Goal: Task Accomplishment & Management: Use online tool/utility

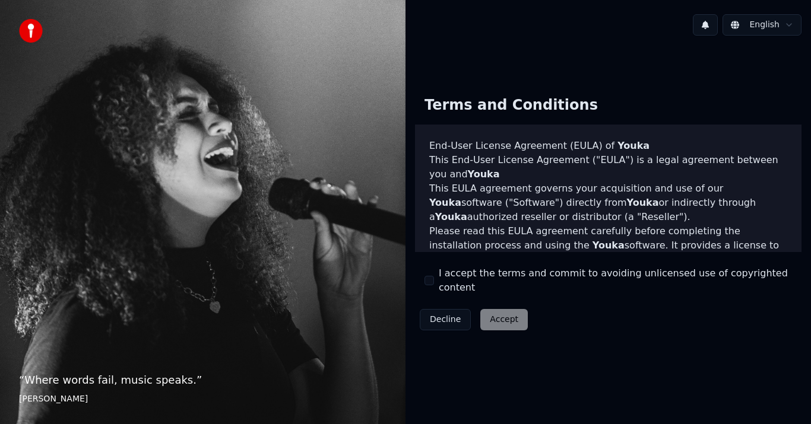
click at [430, 281] on button "I accept the terms and commit to avoiding unlicensed use of copyrighted content" at bounding box center [428, 280] width 9 height 9
click at [510, 319] on button "Accept" at bounding box center [503, 319] width 47 height 21
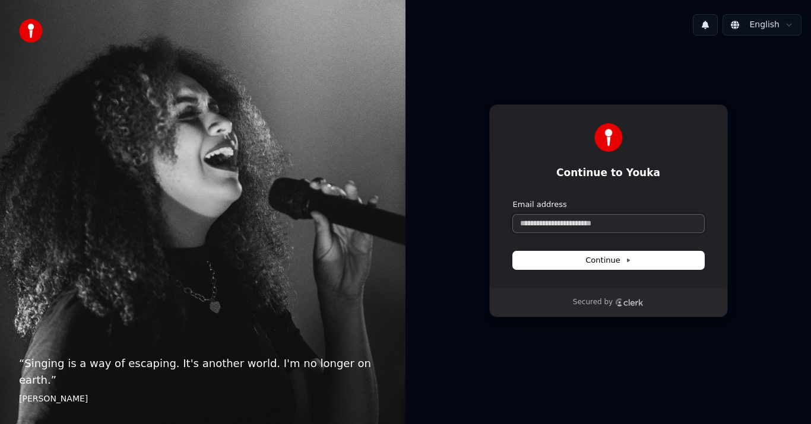
click at [576, 220] on input "Email address" at bounding box center [608, 224] width 191 height 18
paste input "**********"
click at [595, 264] on span "Continue" at bounding box center [607, 260] width 45 height 11
type input "**********"
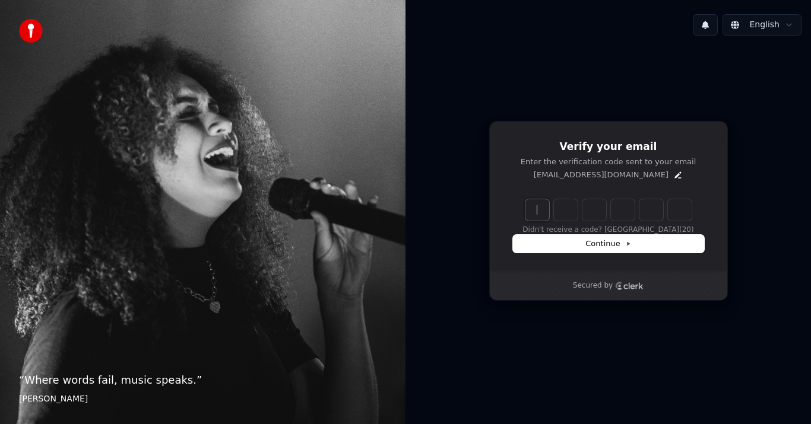
paste input "******"
type input "******"
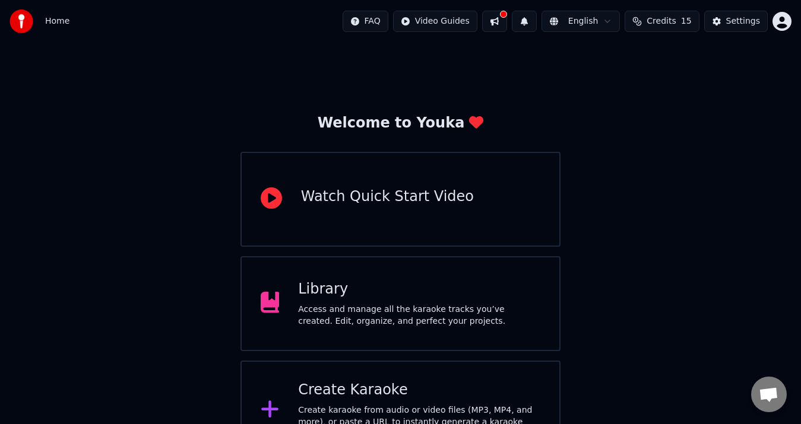
click at [407, 396] on div "Create Karaoke" at bounding box center [419, 390] width 242 height 19
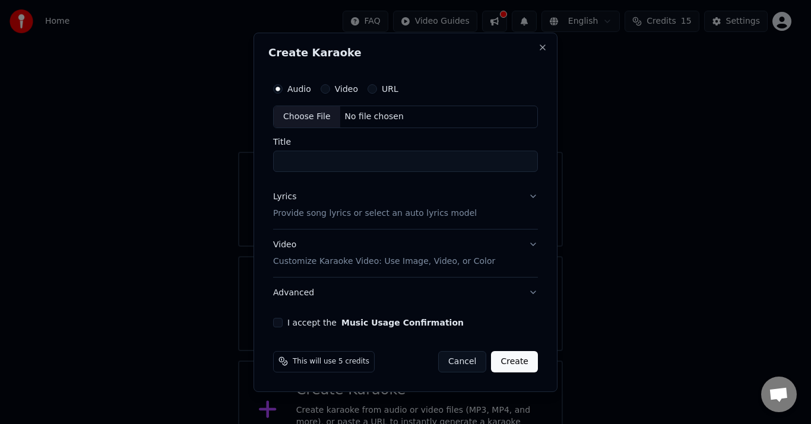
click at [532, 196] on button "Lyrics Provide song lyrics or select an auto lyrics model" at bounding box center [405, 205] width 265 height 47
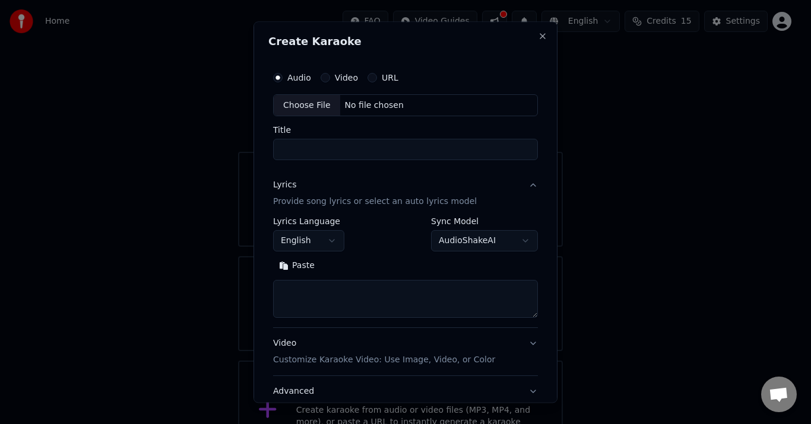
click at [291, 268] on button "Paste" at bounding box center [296, 266] width 47 height 19
click at [325, 265] on button "Expand" at bounding box center [348, 266] width 56 height 19
type textarea "**********"
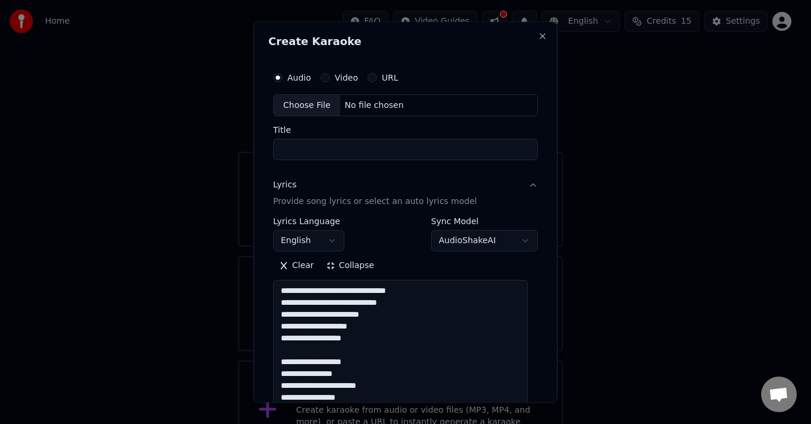
click at [442, 154] on input "Title" at bounding box center [405, 149] width 265 height 21
type input "*"
type textarea "**********"
type input "**"
type textarea "**********"
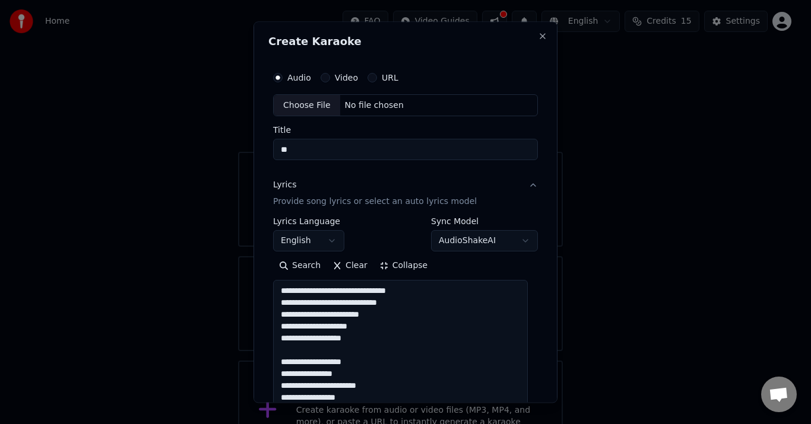
type input "***"
type textarea "**********"
type input "****"
type textarea "**********"
type input "*****"
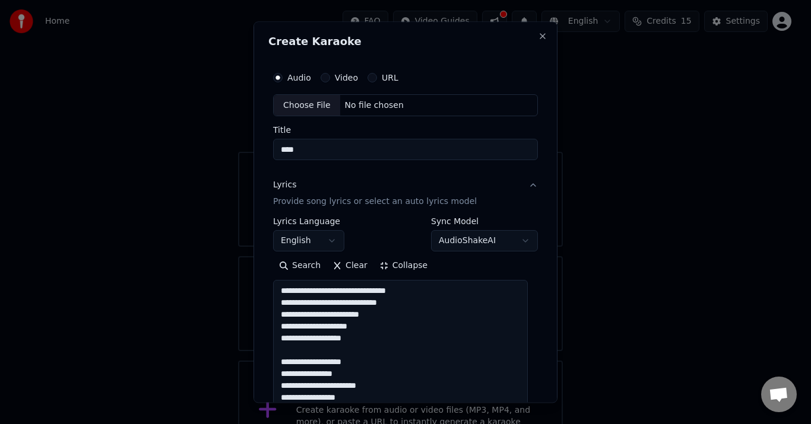
type textarea "**********"
type input "******"
type textarea "**********"
type input "******"
click at [325, 79] on button "Video" at bounding box center [324, 77] width 9 height 9
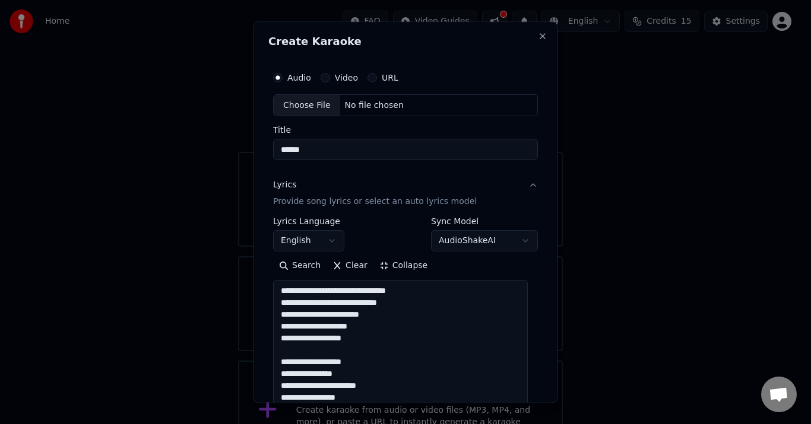
type textarea "**********"
click at [312, 108] on div "Choose File" at bounding box center [307, 105] width 66 height 21
click at [277, 74] on button "Audio" at bounding box center [277, 77] width 9 height 9
click at [299, 103] on div "Choose File" at bounding box center [307, 105] width 66 height 21
type textarea "**********"
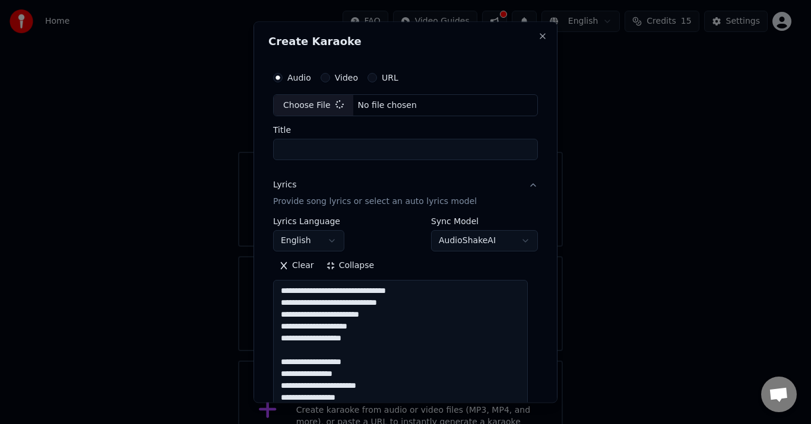
type input "**********"
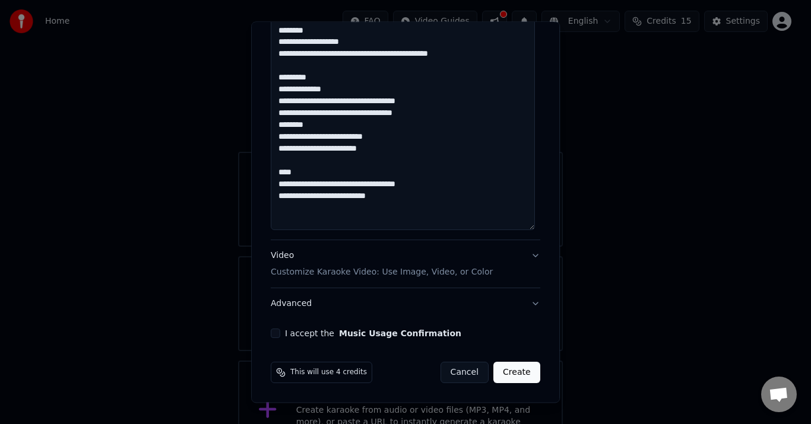
scroll to position [0, 0]
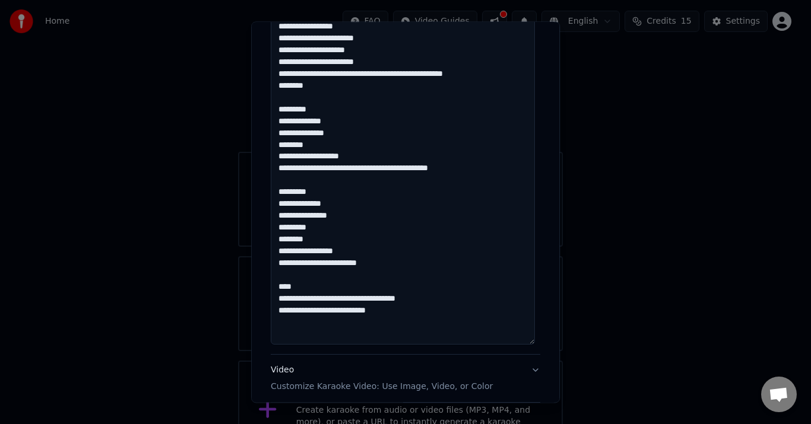
scroll to position [866, 0]
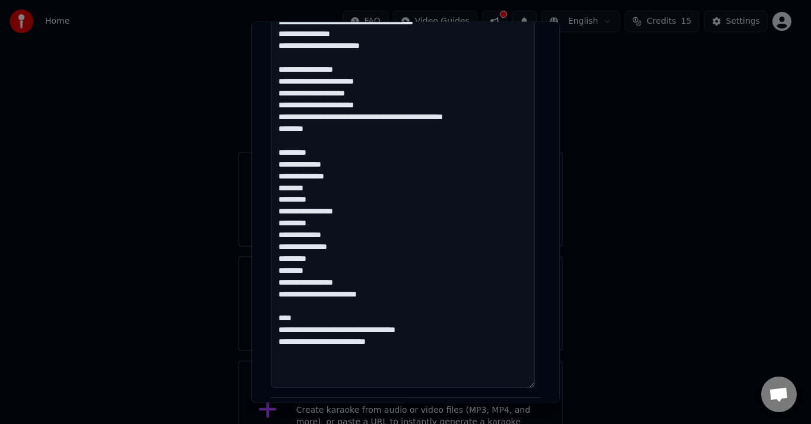
scroll to position [807, 0]
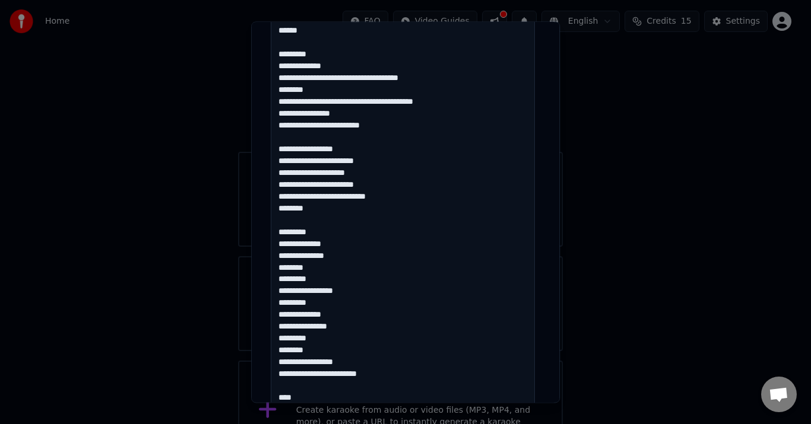
click at [456, 100] on textarea at bounding box center [403, 1] width 264 height 935
click at [453, 77] on textarea at bounding box center [403, 1] width 264 height 935
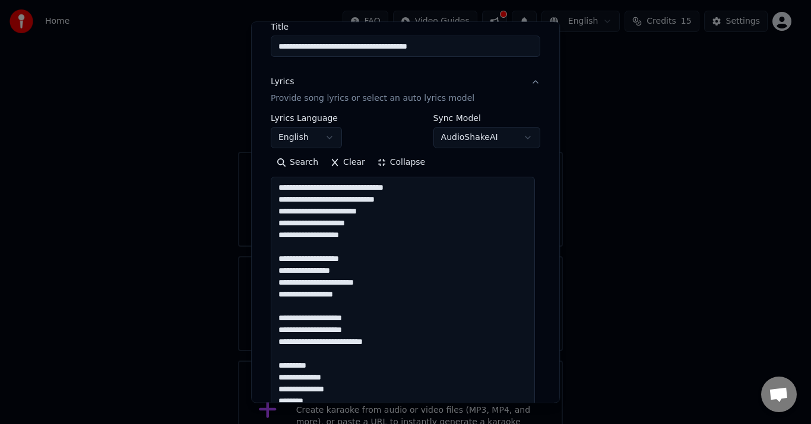
scroll to position [35, 0]
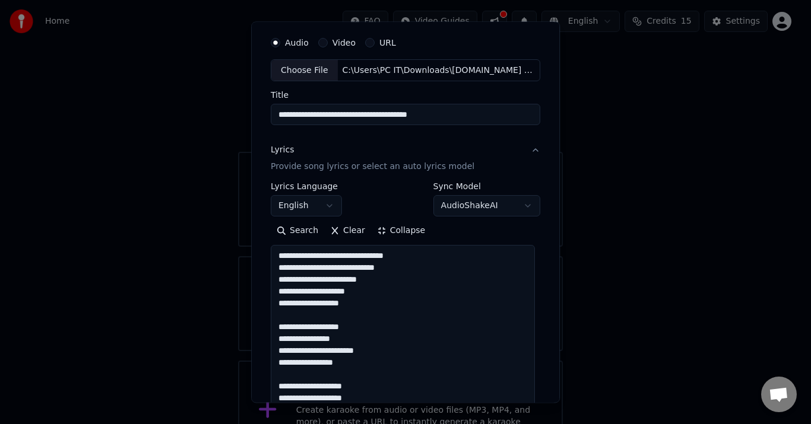
type textarea "**********"
click at [380, 230] on button "Collapse" at bounding box center [401, 231] width 61 height 19
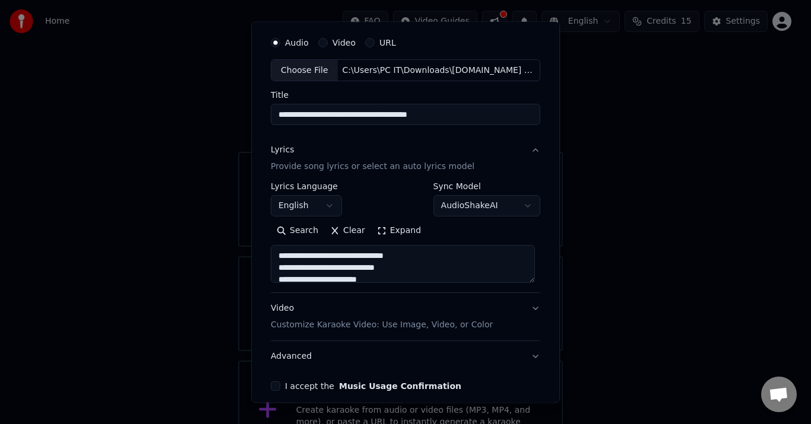
click at [331, 207] on button "English" at bounding box center [306, 206] width 71 height 21
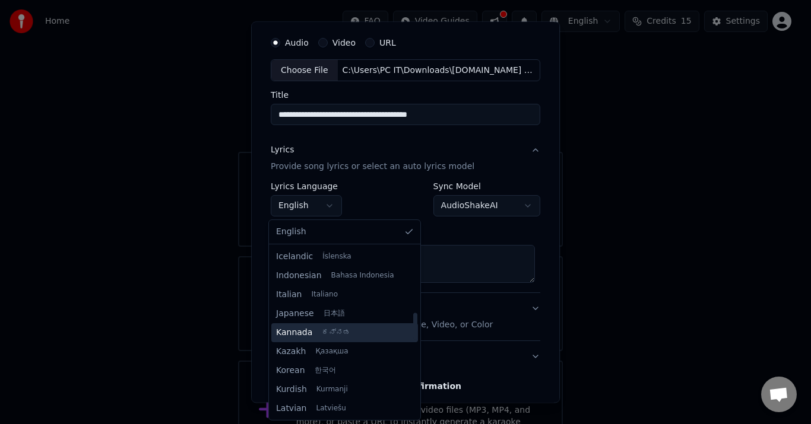
scroll to position [415, 0]
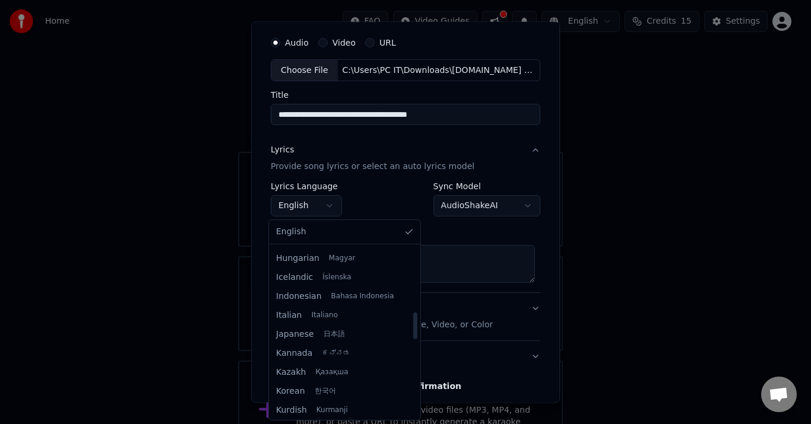
select select "**"
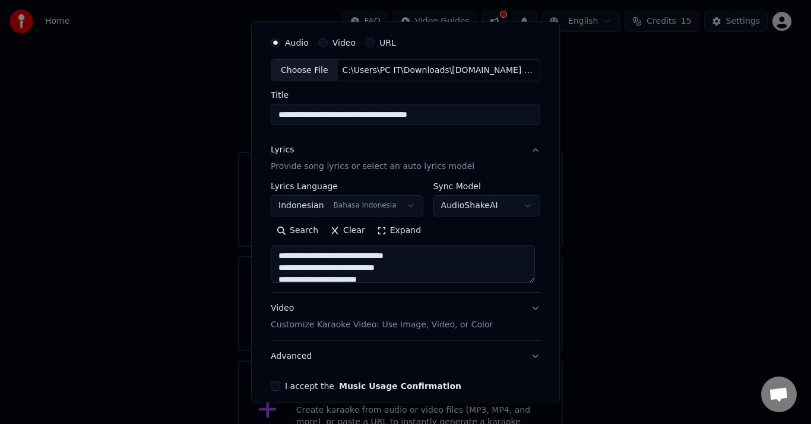
scroll to position [0, 0]
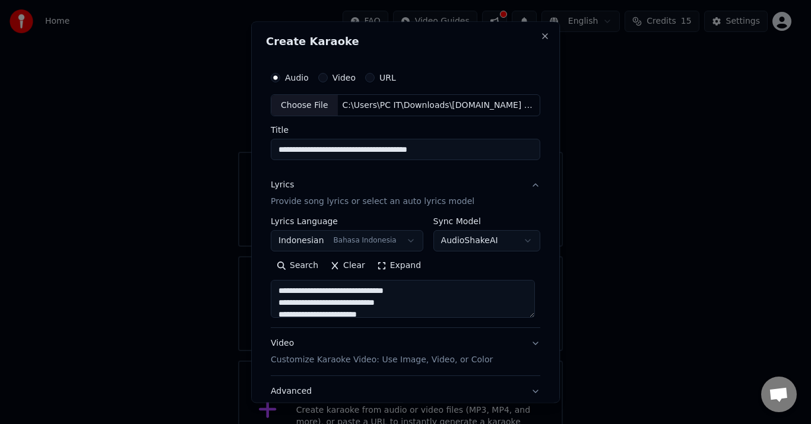
click at [531, 185] on button "Lyrics Provide song lyrics or select an auto lyrics model" at bounding box center [405, 193] width 269 height 47
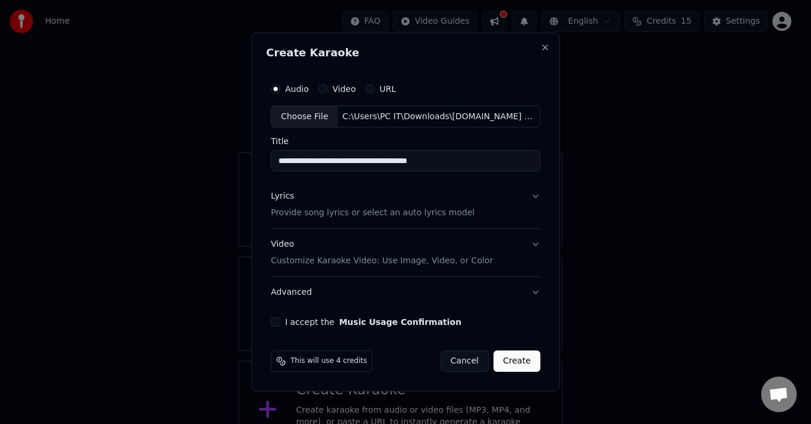
click at [531, 196] on button "Lyrics Provide song lyrics or select an auto lyrics model" at bounding box center [405, 205] width 269 height 47
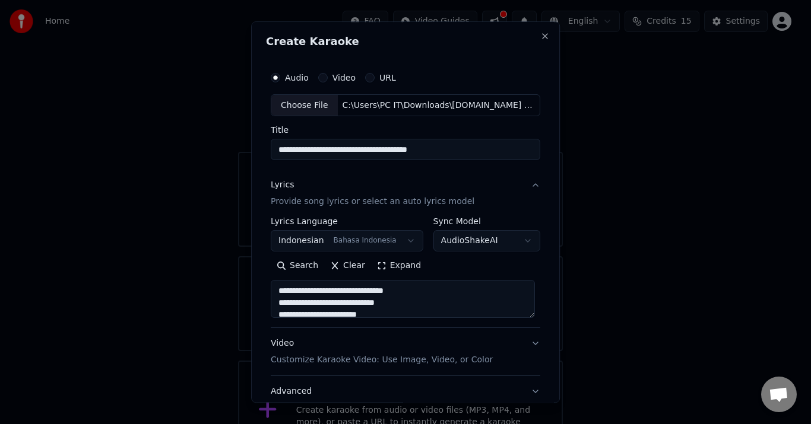
click at [523, 237] on body "**********" at bounding box center [400, 230] width 801 height 461
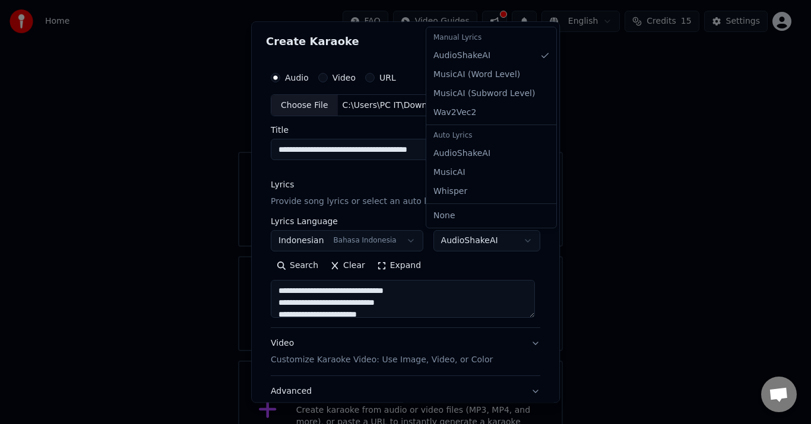
click at [523, 238] on body "**********" at bounding box center [400, 230] width 801 height 461
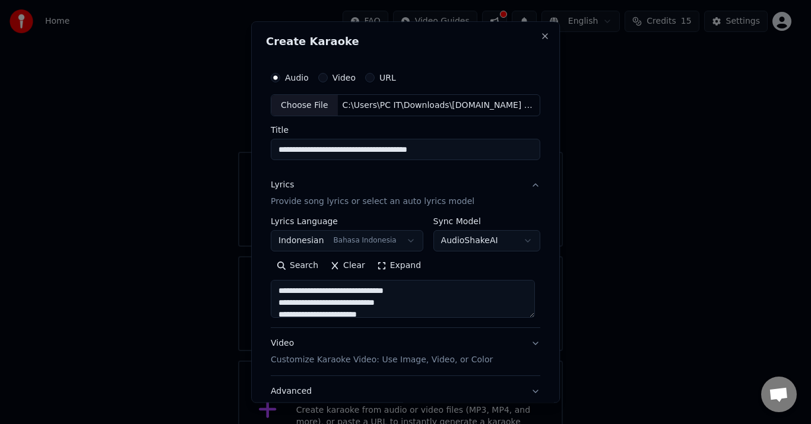
click at [527, 182] on button "Lyrics Provide song lyrics or select an auto lyrics model" at bounding box center [405, 193] width 269 height 47
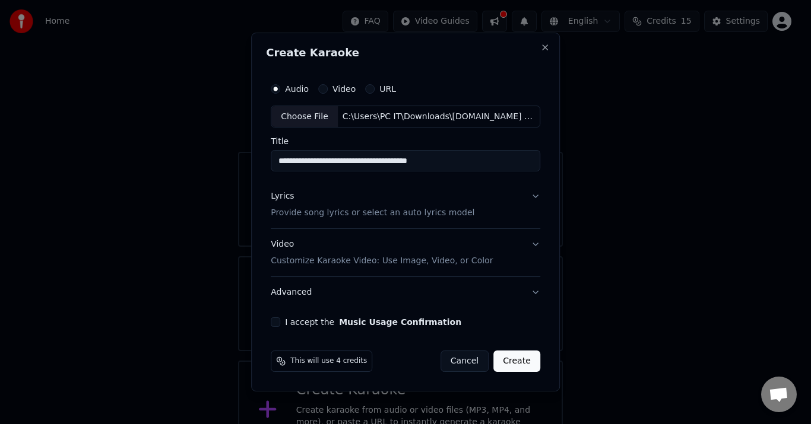
click at [530, 248] on button "Video Customize Karaoke Video: Use Image, Video, or Color" at bounding box center [405, 253] width 269 height 47
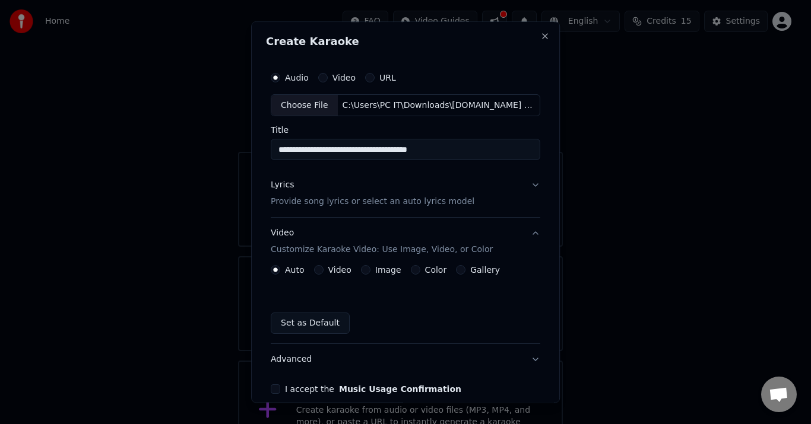
click at [362, 269] on button "Image" at bounding box center [365, 270] width 9 height 9
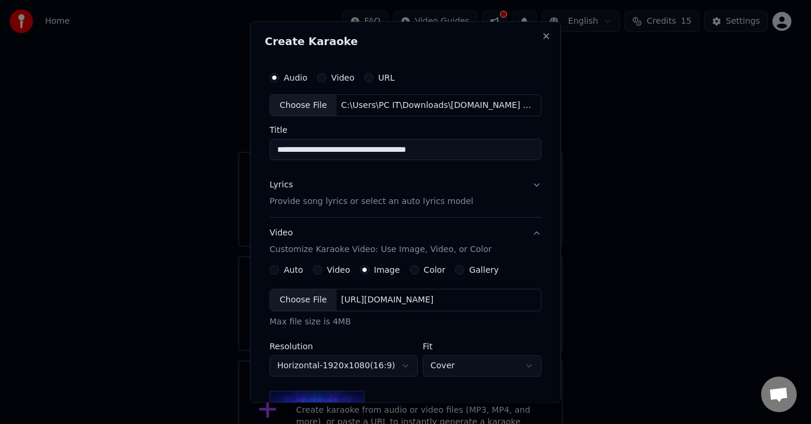
click at [297, 299] on div "Choose File" at bounding box center [303, 300] width 66 height 21
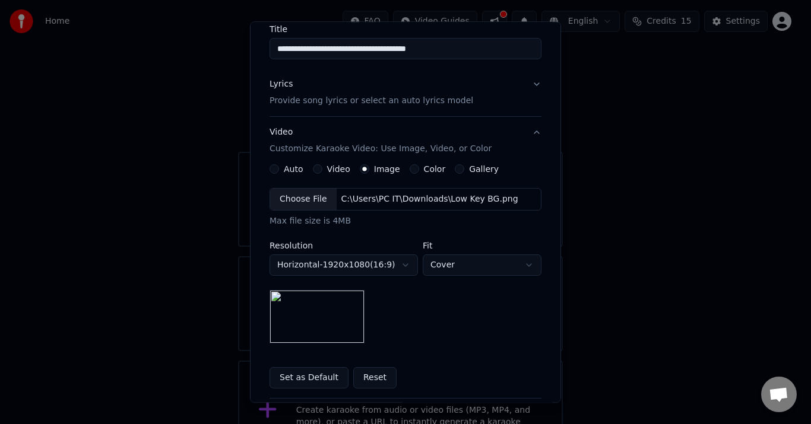
scroll to position [119, 0]
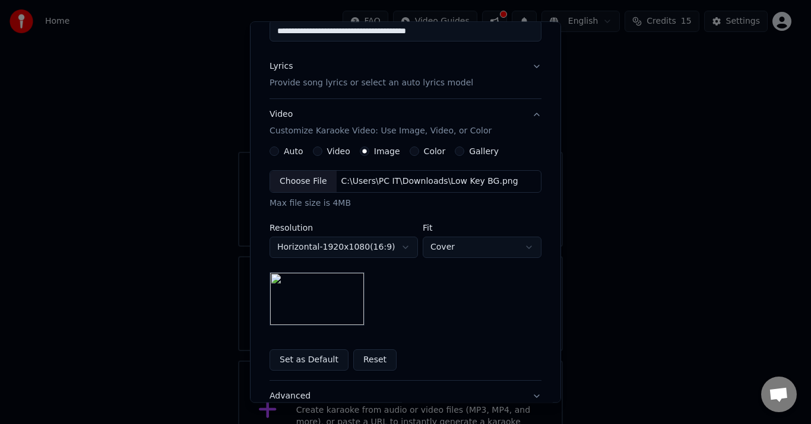
click at [451, 249] on body "**********" at bounding box center [400, 230] width 801 height 461
click at [455, 254] on body "**********" at bounding box center [400, 230] width 801 height 461
click at [458, 249] on body "**********" at bounding box center [400, 230] width 801 height 461
click at [455, 250] on body "**********" at bounding box center [400, 230] width 801 height 461
click at [457, 286] on div "**********" at bounding box center [405, 248] width 272 height 155
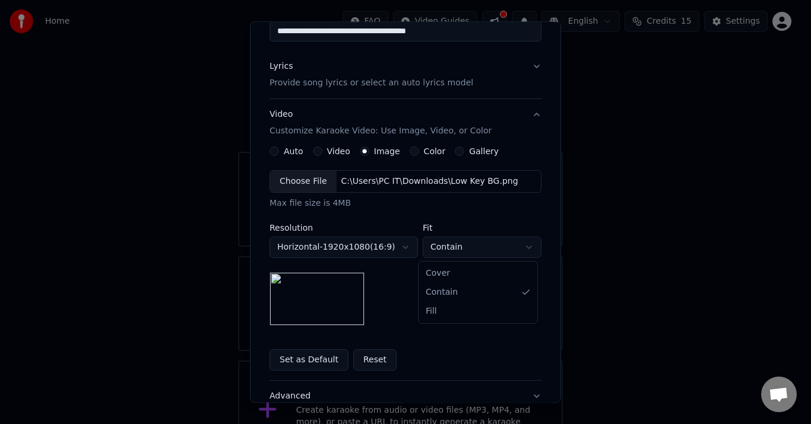
click at [455, 245] on body "**********" at bounding box center [400, 230] width 801 height 461
select select "*****"
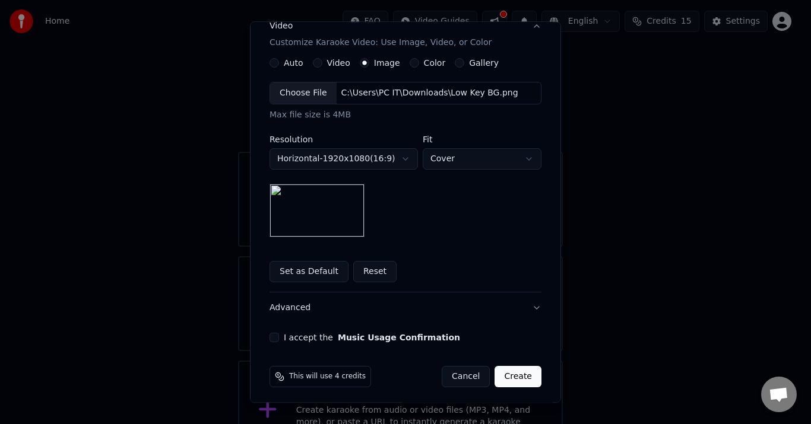
scroll to position [211, 0]
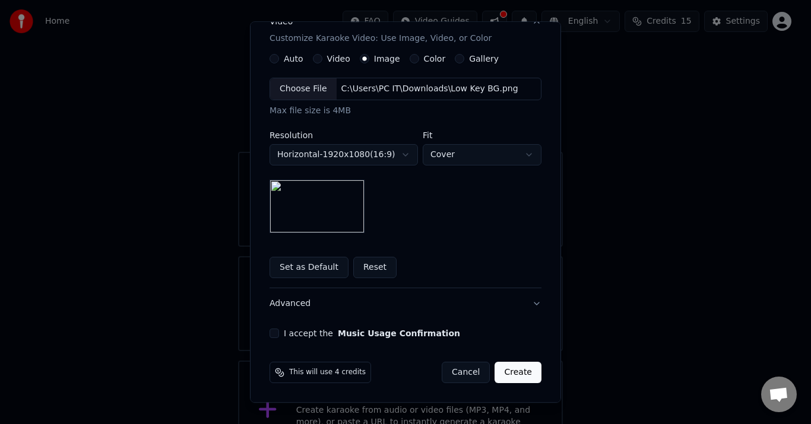
click at [271, 334] on button "I accept the Music Usage Confirmation" at bounding box center [273, 333] width 9 height 9
click at [521, 378] on button "Create" at bounding box center [517, 373] width 47 height 21
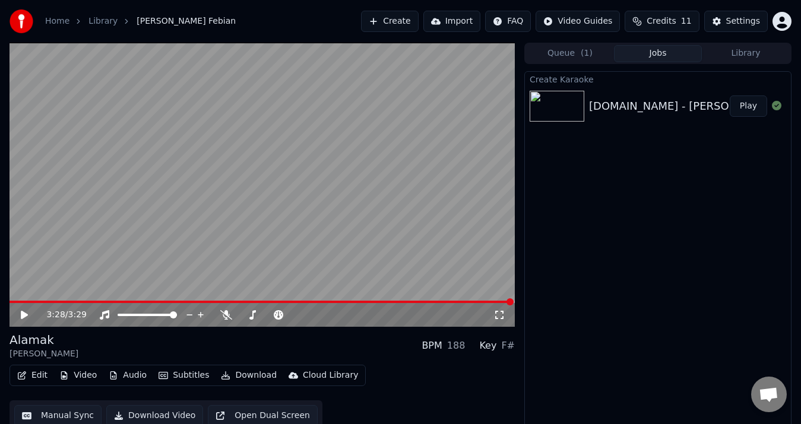
click at [28, 316] on icon at bounding box center [32, 314] width 27 height 9
click at [26, 316] on icon at bounding box center [24, 315] width 6 height 7
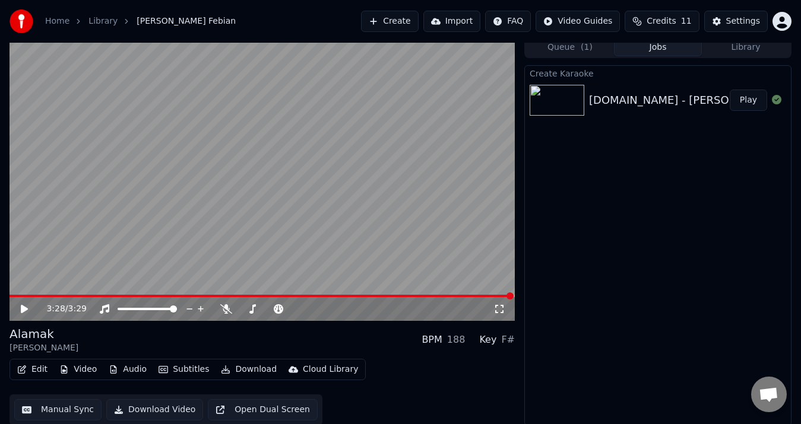
scroll to position [8, 0]
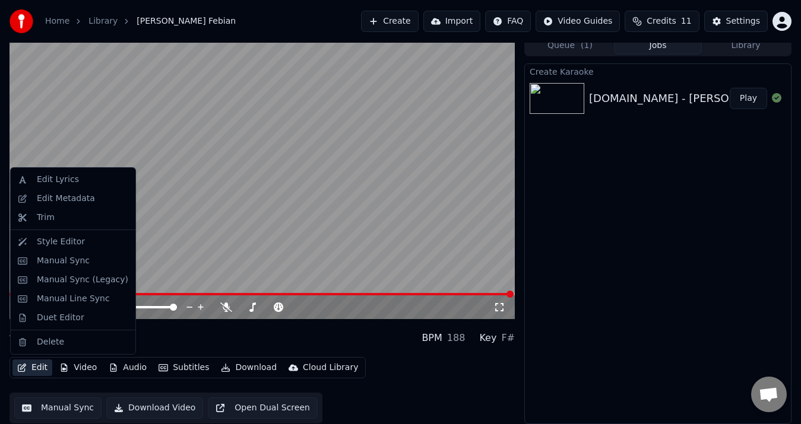
click at [47, 368] on button "Edit" at bounding box center [32, 368] width 40 height 17
click at [105, 242] on div "Style Editor" at bounding box center [82, 242] width 91 height 12
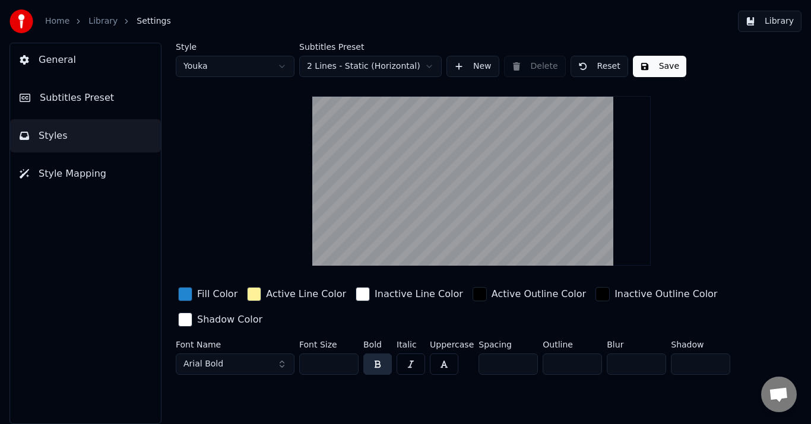
click at [271, 362] on button "Arial Bold" at bounding box center [235, 364] width 119 height 21
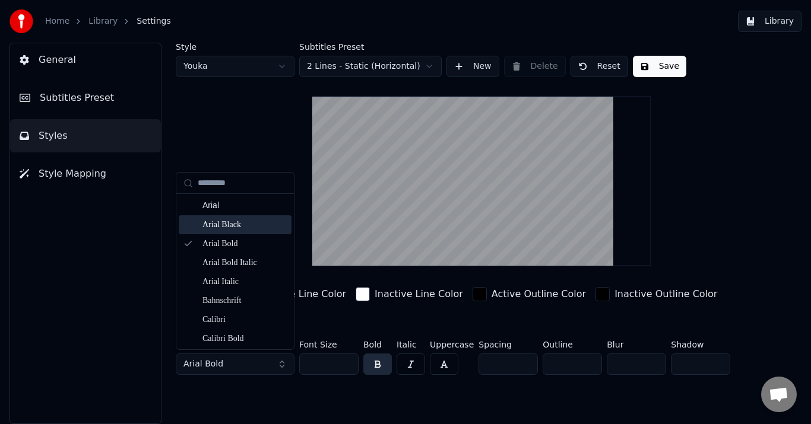
click at [268, 227] on div "Arial Black" at bounding box center [244, 225] width 84 height 12
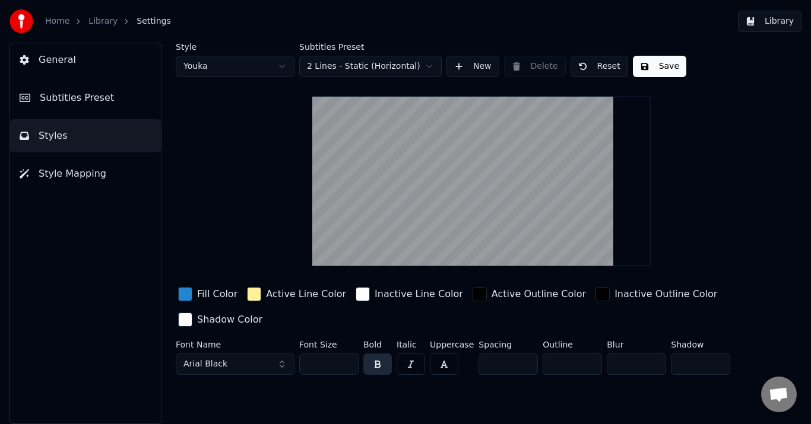
click at [440, 365] on button "button" at bounding box center [444, 364] width 28 height 21
click at [657, 65] on button "Save" at bounding box center [659, 66] width 53 height 21
click at [657, 65] on button "Done" at bounding box center [660, 66] width 55 height 21
click at [75, 167] on span "Style Mapping" at bounding box center [73, 174] width 68 height 14
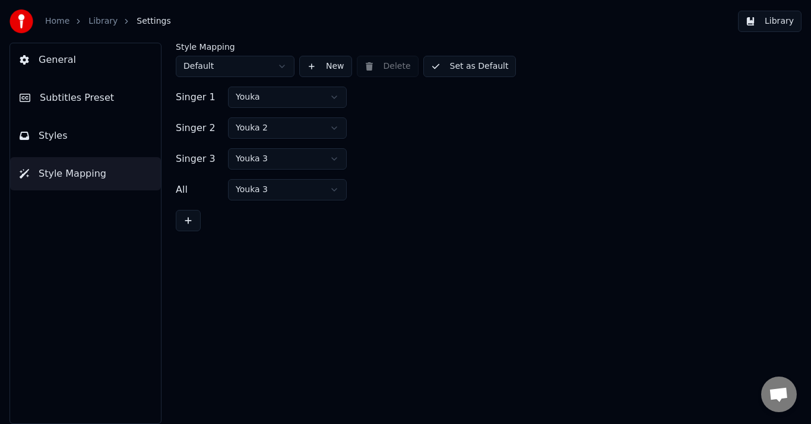
click at [62, 135] on span "Styles" at bounding box center [53, 136] width 29 height 14
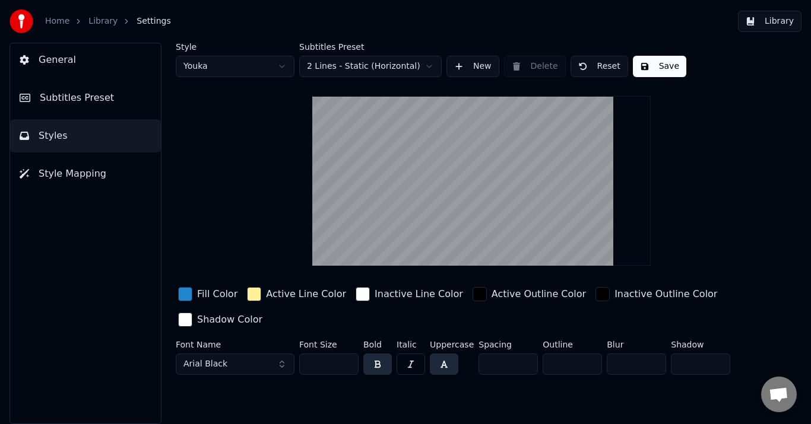
click at [67, 105] on button "Subtitles Preset" at bounding box center [85, 97] width 151 height 33
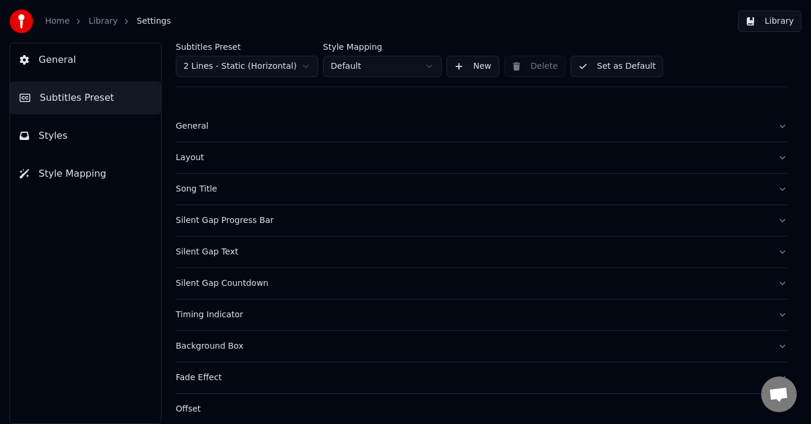
click at [196, 126] on div "General" at bounding box center [472, 126] width 592 height 12
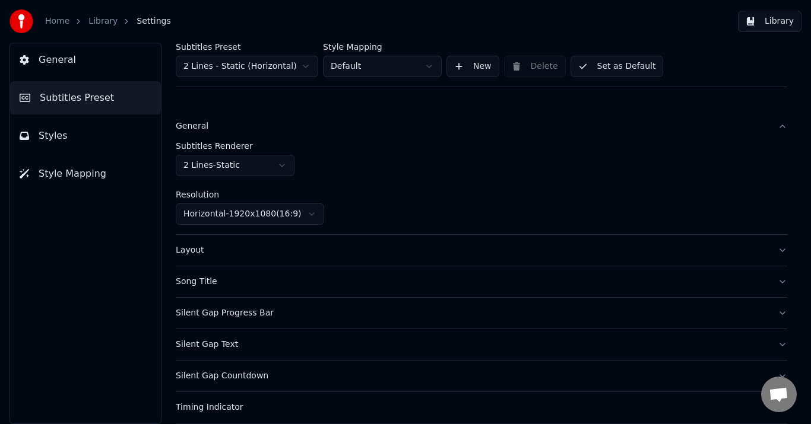
click at [196, 126] on div "General" at bounding box center [472, 126] width 592 height 12
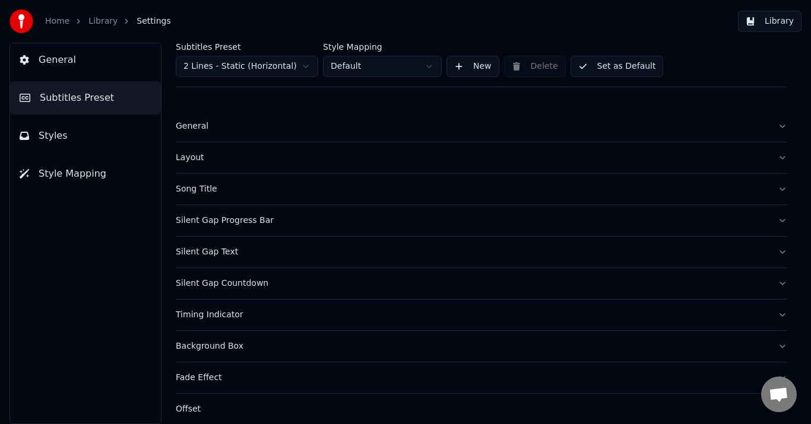
click at [195, 165] on button "Layout" at bounding box center [481, 157] width 611 height 31
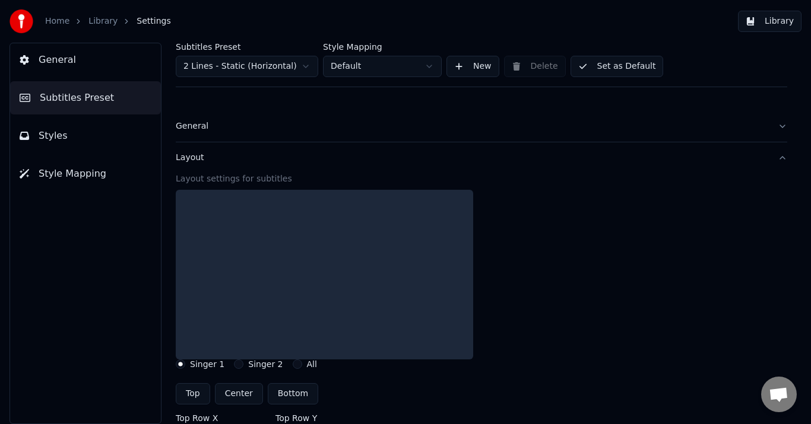
click at [192, 158] on div "Layout" at bounding box center [472, 158] width 592 height 12
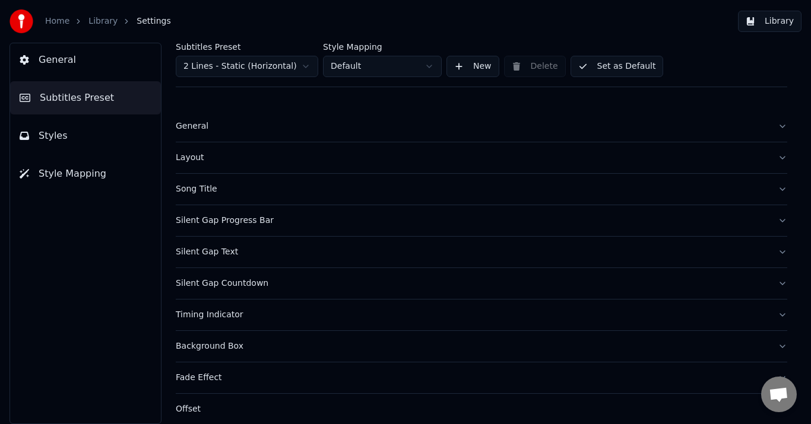
click at [191, 184] on div "Song Title" at bounding box center [472, 189] width 592 height 12
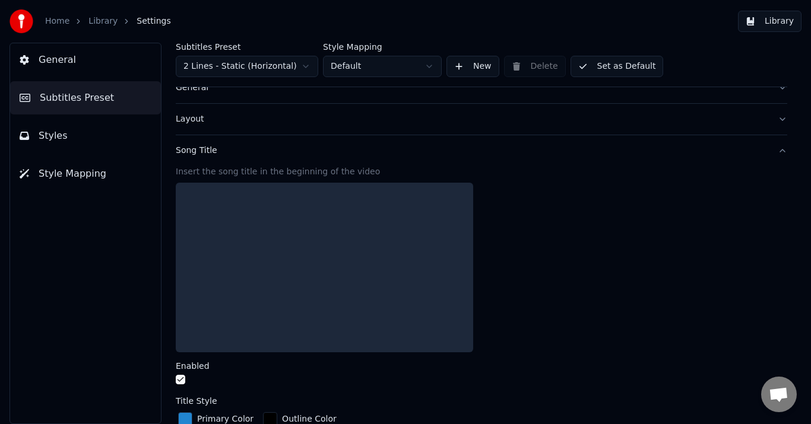
scroll to position [59, 0]
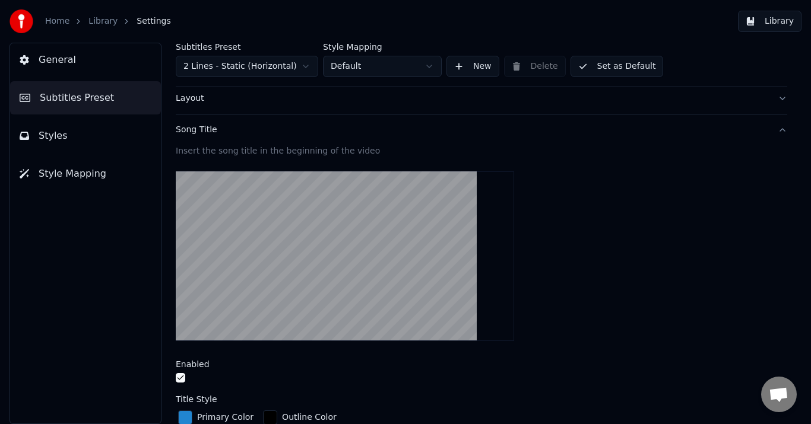
click at [180, 377] on button "button" at bounding box center [180, 377] width 9 height 9
click at [198, 135] on div "Song Title" at bounding box center [472, 130] width 592 height 12
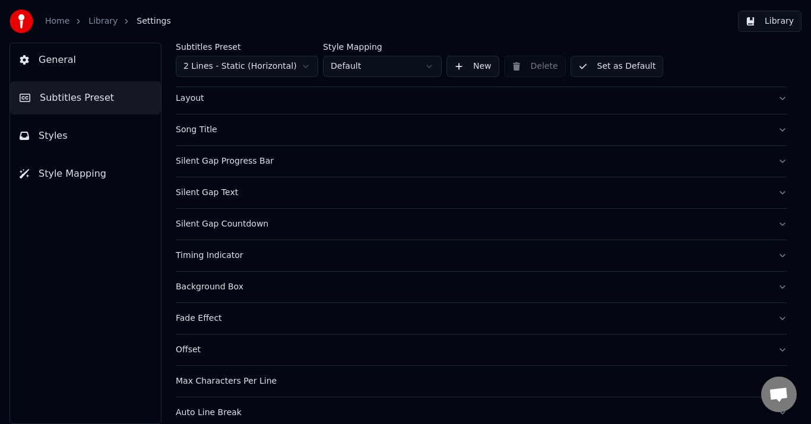
click at [198, 135] on div "Song Title" at bounding box center [472, 130] width 592 height 12
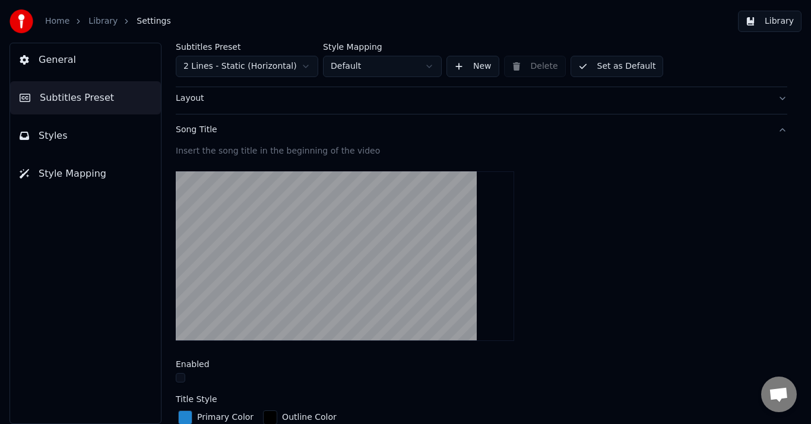
click at [197, 133] on div "Song Title" at bounding box center [472, 130] width 592 height 12
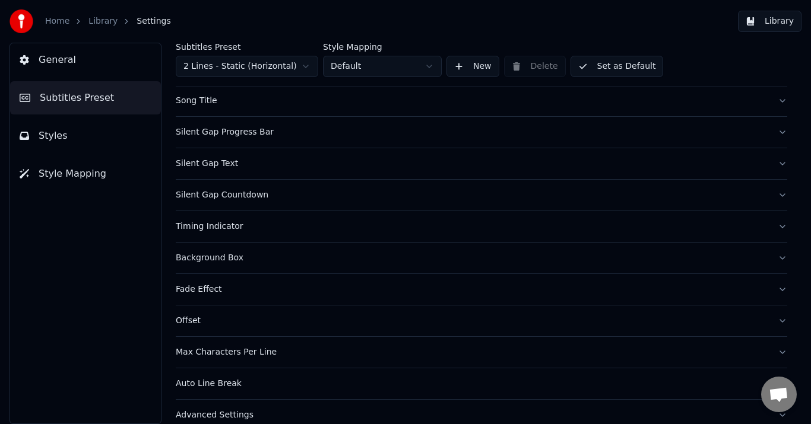
scroll to position [104, 0]
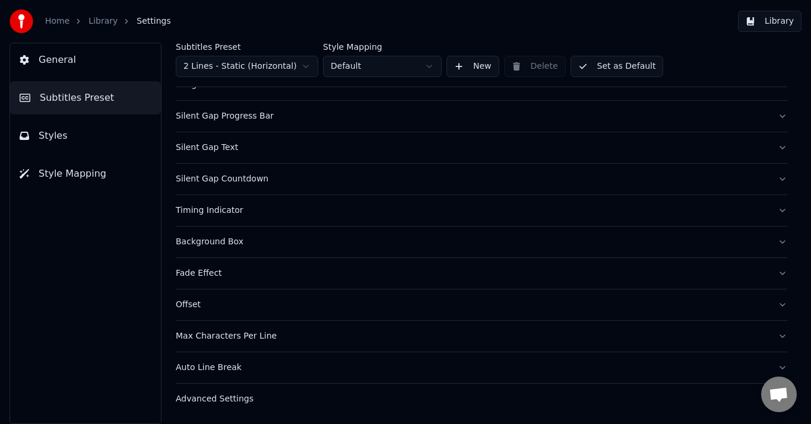
click at [217, 404] on div "Advanced Settings" at bounding box center [472, 399] width 592 height 12
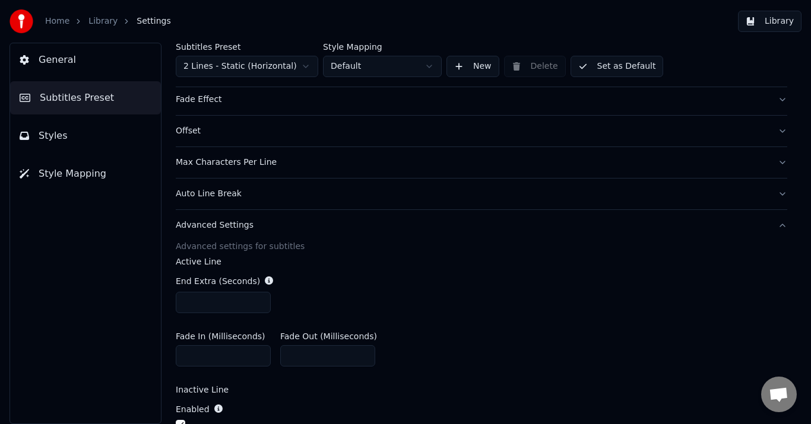
scroll to position [282, 0]
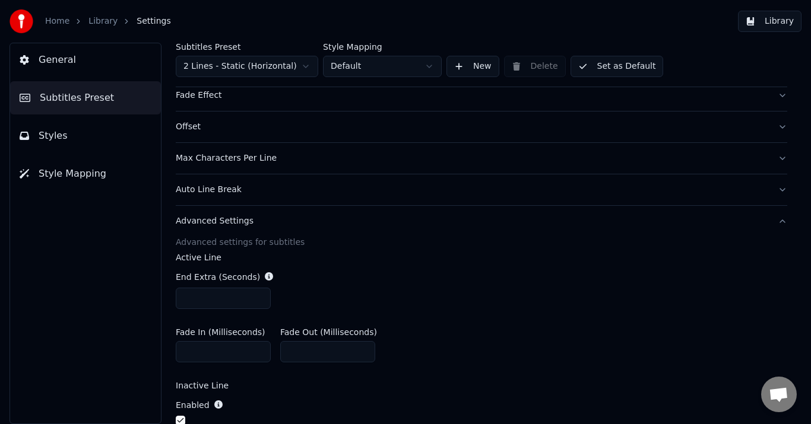
click at [220, 223] on div "Advanced Settings" at bounding box center [472, 221] width 592 height 12
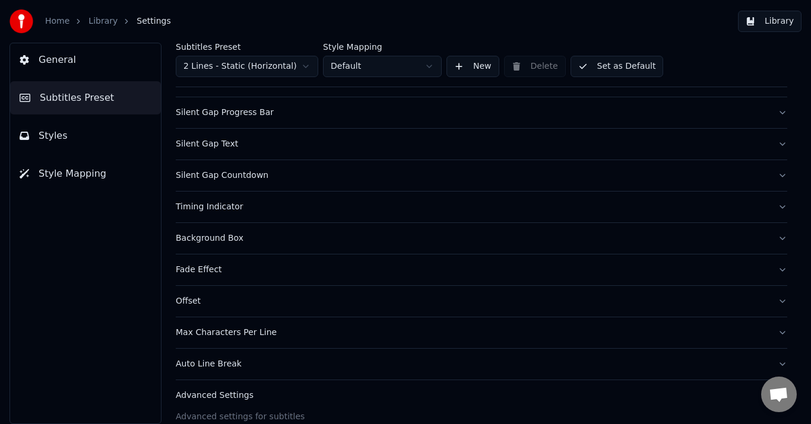
scroll to position [104, 0]
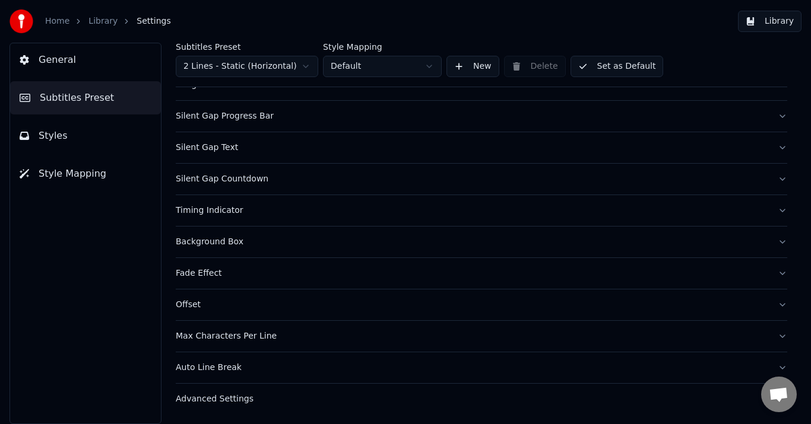
click at [218, 377] on button "Auto Line Break" at bounding box center [481, 368] width 611 height 31
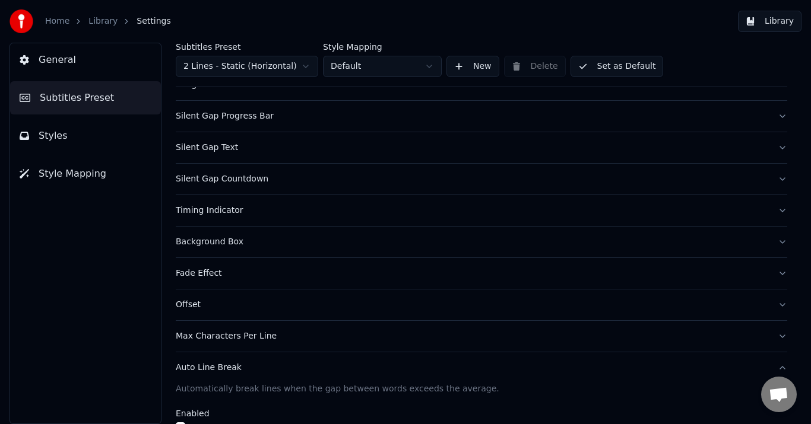
scroll to position [223, 0]
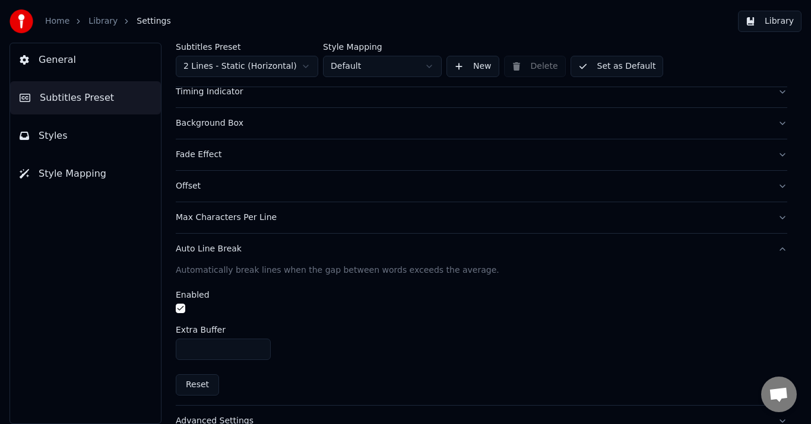
click at [173, 302] on div "Subtitles Preset 2 Lines - Static (Horizontal) Style Mapping Default New Delete…" at bounding box center [481, 234] width 659 height 382
click at [177, 307] on button "button" at bounding box center [180, 308] width 9 height 9
click at [208, 257] on button "Auto Line Break" at bounding box center [481, 249] width 611 height 31
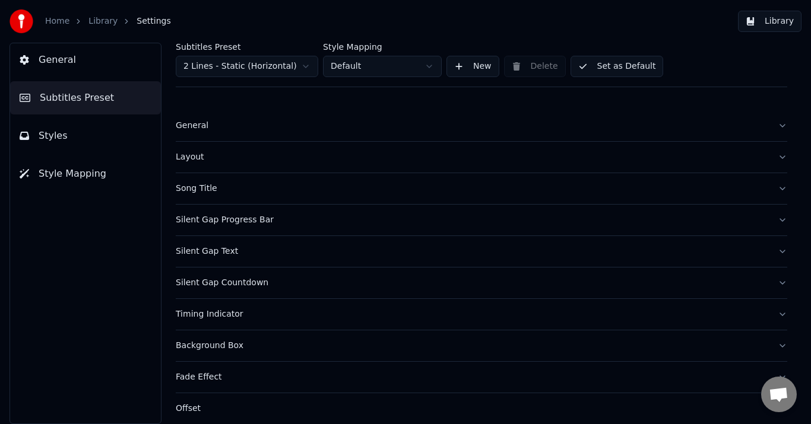
scroll to position [0, 0]
click at [74, 59] on button "General" at bounding box center [85, 59] width 151 height 33
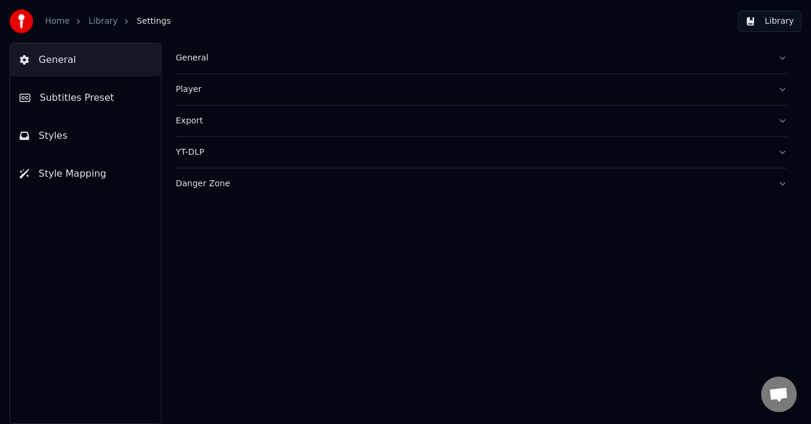
click at [87, 103] on span "Subtitles Preset" at bounding box center [77, 98] width 74 height 14
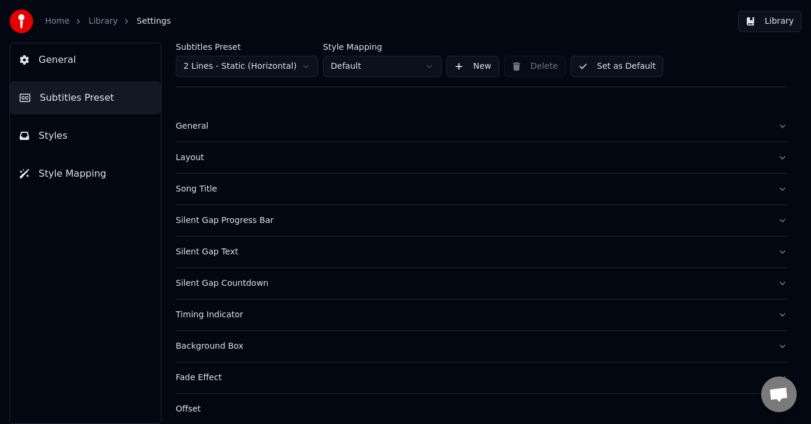
click at [201, 190] on div "Song Title" at bounding box center [472, 189] width 592 height 12
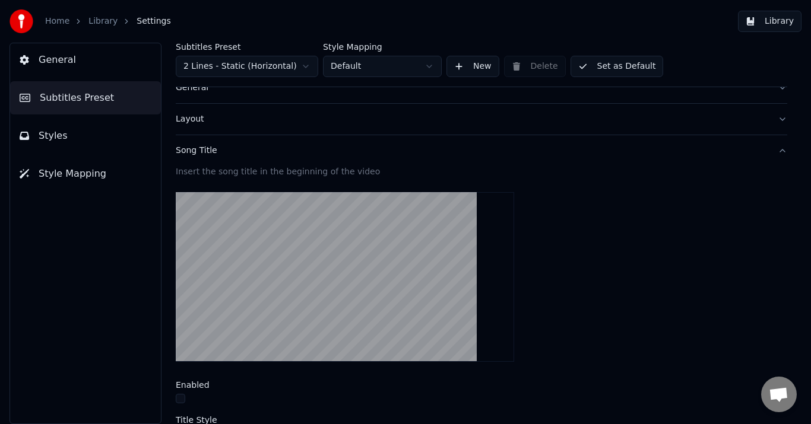
scroll to position [59, 0]
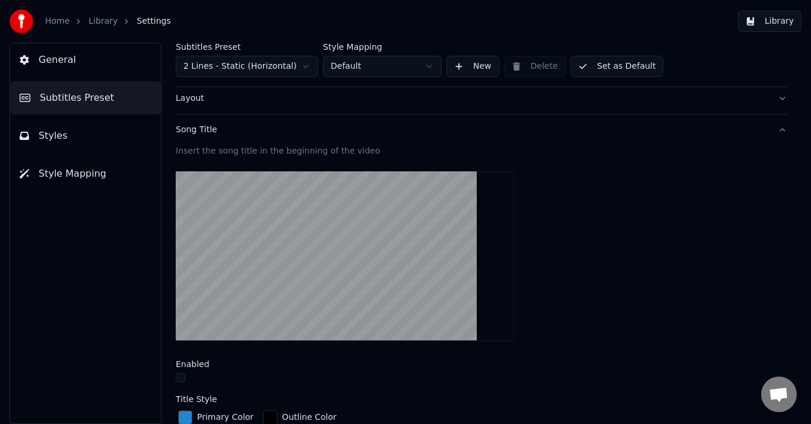
click at [202, 141] on button "Song Title" at bounding box center [481, 130] width 611 height 31
click at [92, 101] on span "Subtitles Preset" at bounding box center [77, 98] width 74 height 14
click at [71, 144] on button "Styles" at bounding box center [85, 135] width 151 height 33
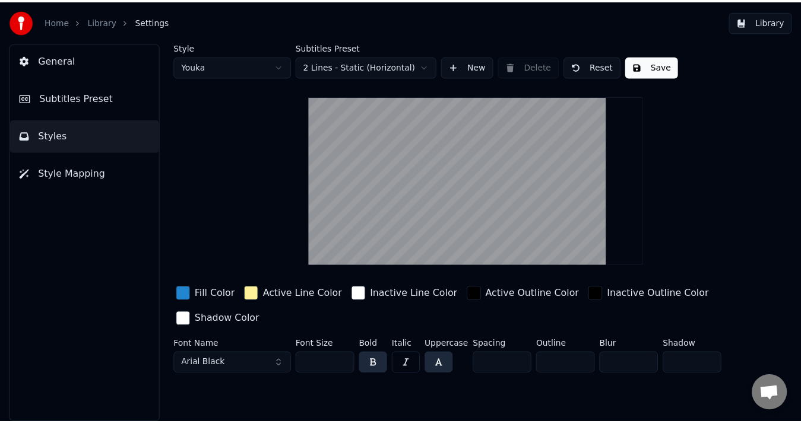
scroll to position [0, 0]
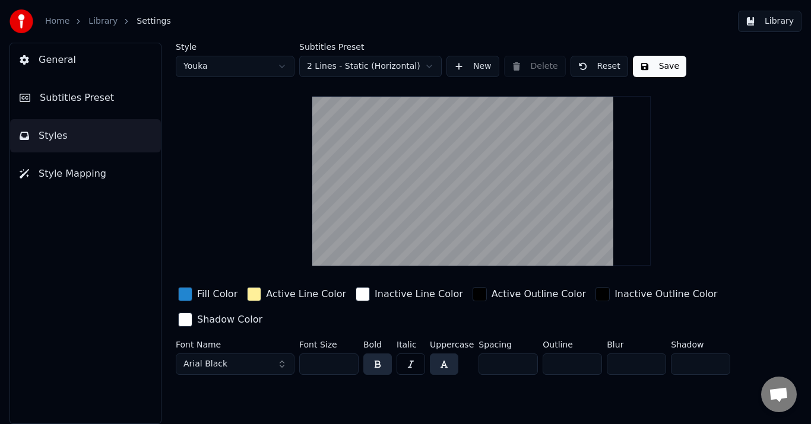
click at [662, 66] on button "Save" at bounding box center [659, 66] width 53 height 21
click at [667, 68] on button "Done" at bounding box center [660, 66] width 55 height 21
click at [780, 25] on button "Library" at bounding box center [770, 21] width 64 height 21
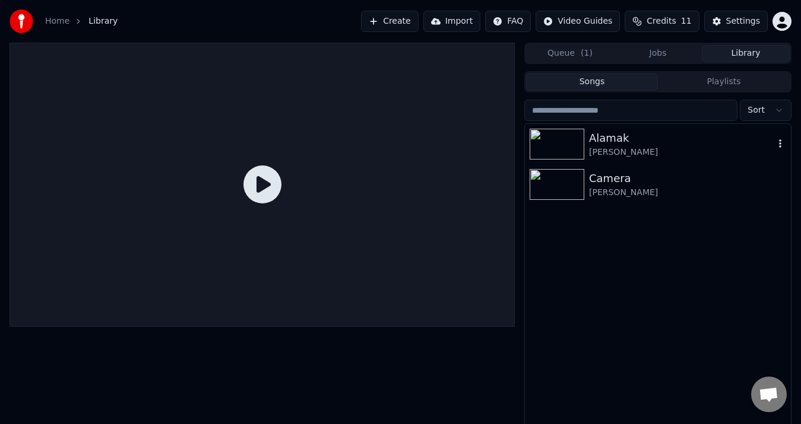
click at [628, 159] on div "[PERSON_NAME]" at bounding box center [658, 144] width 266 height 40
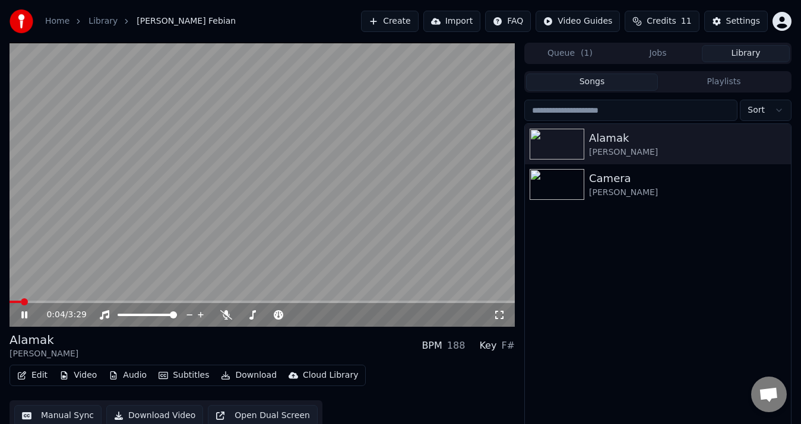
click at [24, 311] on icon at bounding box center [32, 314] width 27 height 9
click at [254, 317] on icon at bounding box center [252, 314] width 12 height 9
click at [335, 315] on icon at bounding box center [338, 315] width 6 height 1
click at [27, 318] on icon at bounding box center [32, 314] width 27 height 9
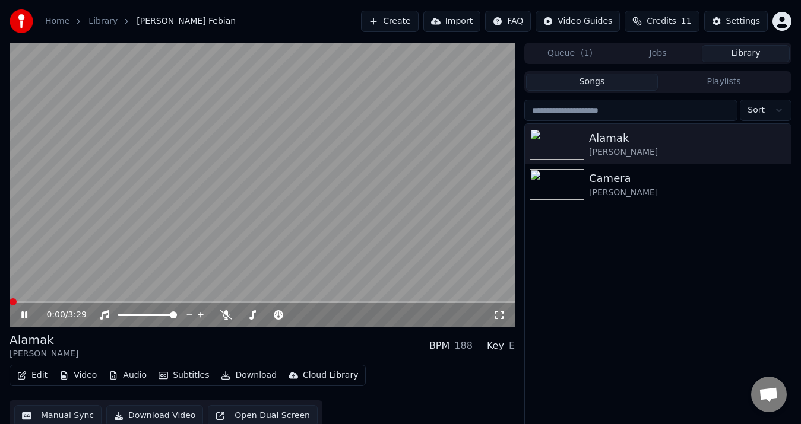
click at [9, 300] on span at bounding box center [12, 302] width 7 height 7
click at [25, 315] on icon at bounding box center [32, 314] width 27 height 9
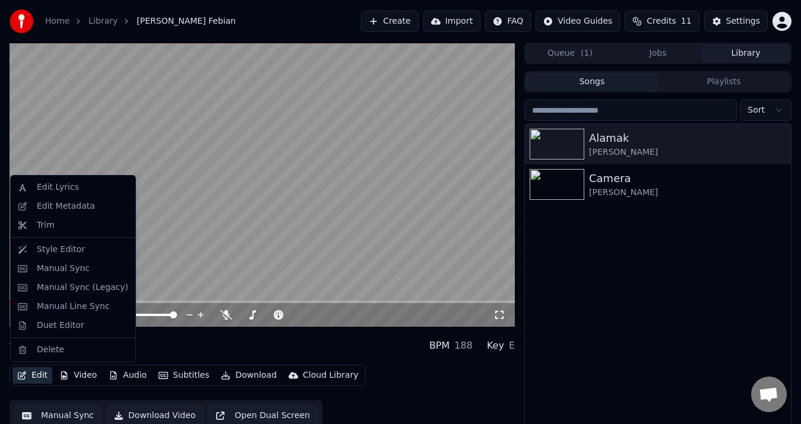
click at [39, 374] on button "Edit" at bounding box center [32, 375] width 40 height 17
click at [75, 271] on div "Manual Sync" at bounding box center [63, 269] width 53 height 12
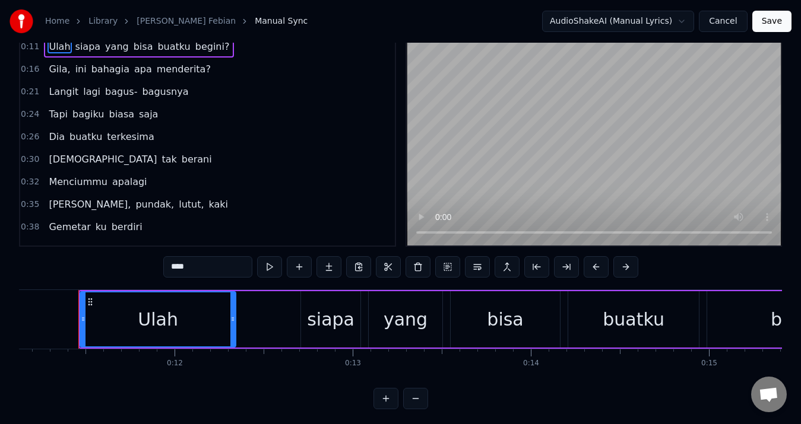
scroll to position [42, 0]
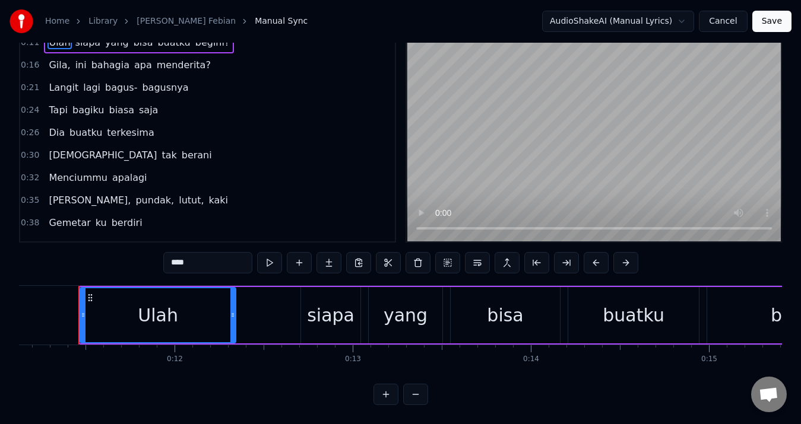
click at [420, 398] on button at bounding box center [415, 394] width 25 height 21
click at [420, 398] on div at bounding box center [400, 394] width 55 height 21
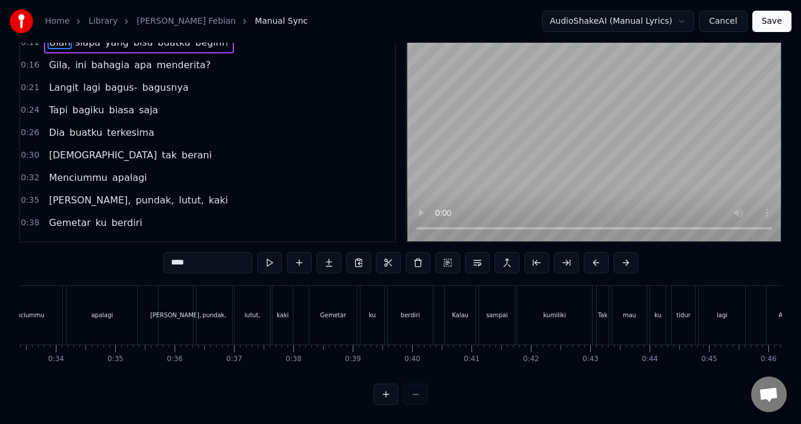
click at [420, 398] on div at bounding box center [400, 394] width 55 height 21
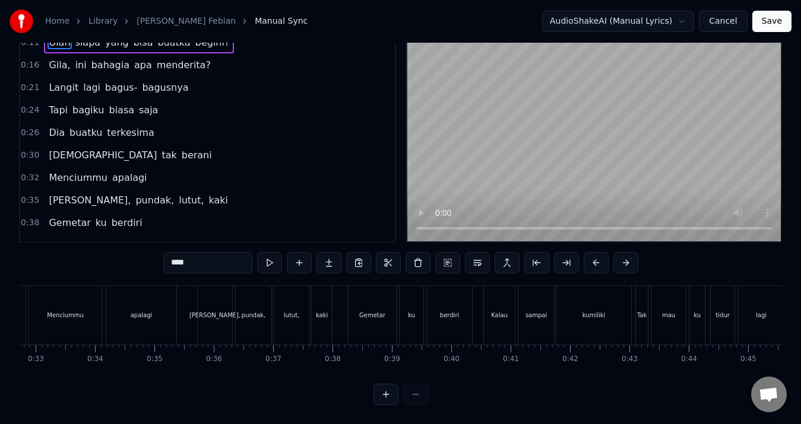
click at [420, 398] on div at bounding box center [400, 394] width 55 height 21
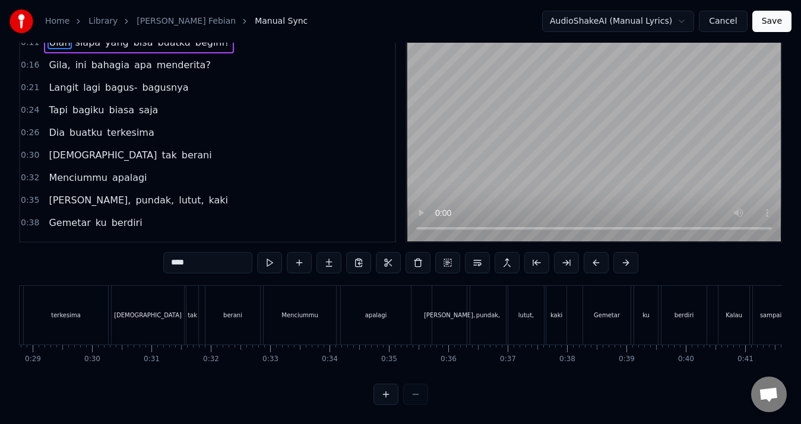
click at [420, 398] on div at bounding box center [400, 394] width 55 height 21
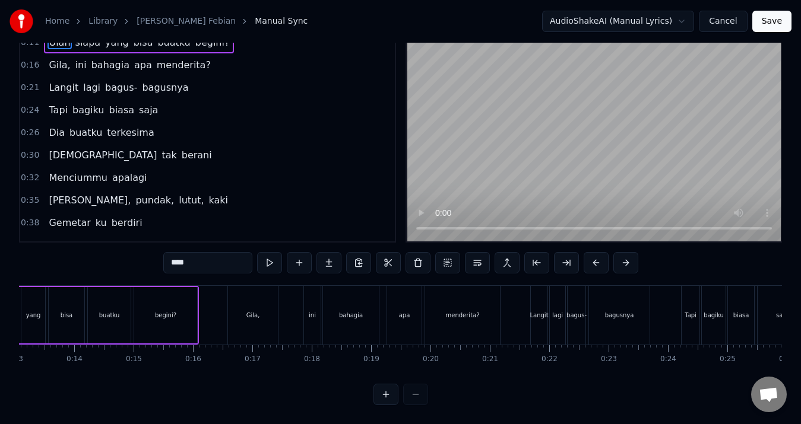
click at [420, 398] on div at bounding box center [400, 394] width 55 height 21
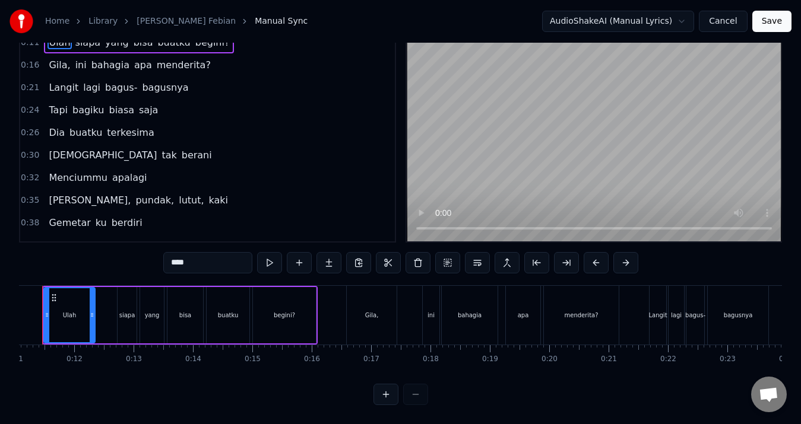
click at [420, 398] on div at bounding box center [400, 394] width 55 height 21
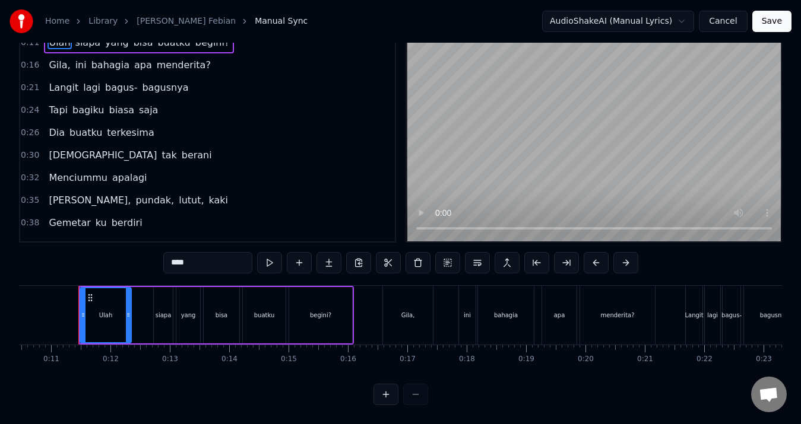
click at [420, 398] on div at bounding box center [400, 394] width 55 height 21
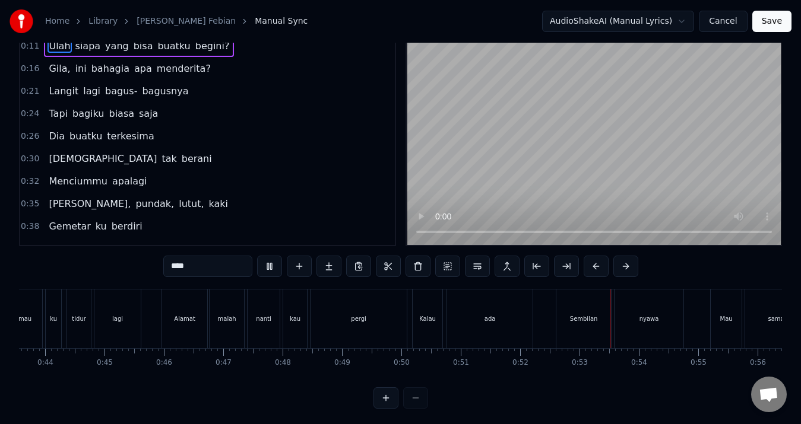
scroll to position [42, 0]
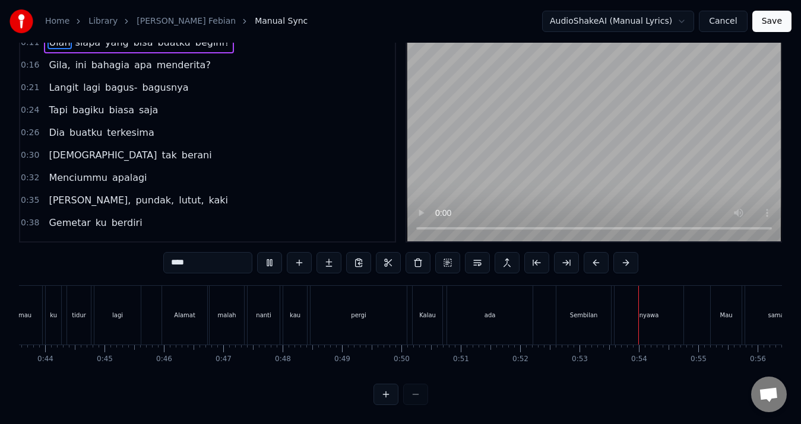
click at [417, 393] on div at bounding box center [400, 394] width 55 height 21
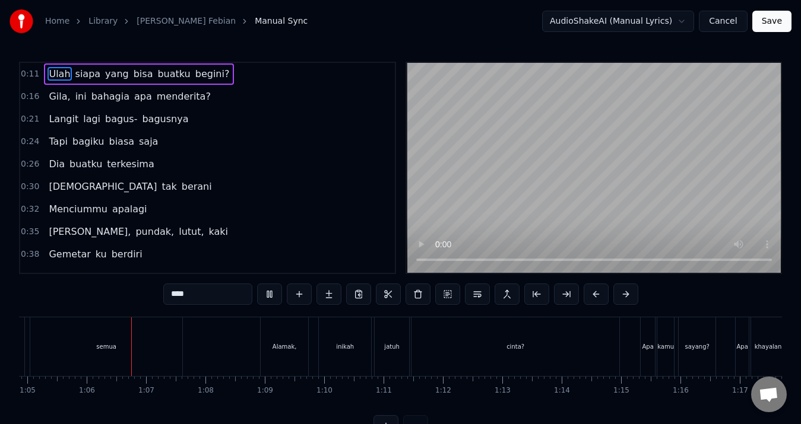
scroll to position [0, 3878]
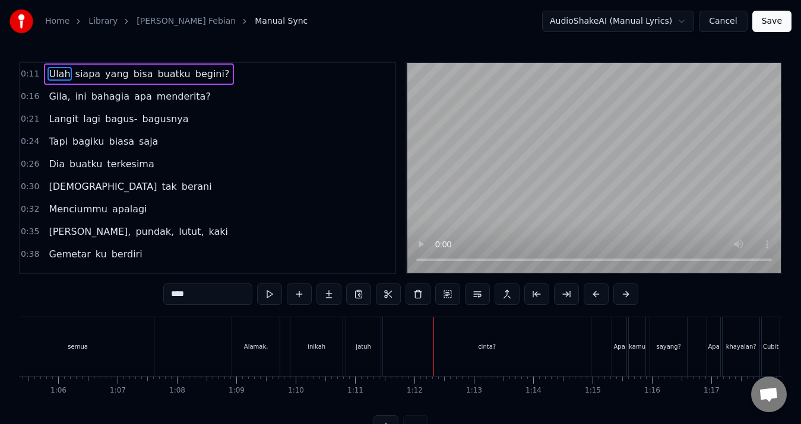
click at [782, 26] on button "Save" at bounding box center [771, 21] width 39 height 21
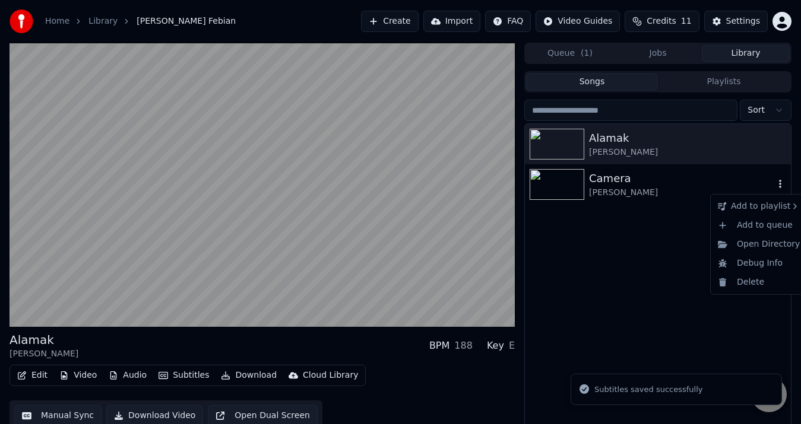
click at [782, 183] on icon "button" at bounding box center [780, 183] width 12 height 9
click at [769, 280] on div "Delete" at bounding box center [758, 282] width 91 height 19
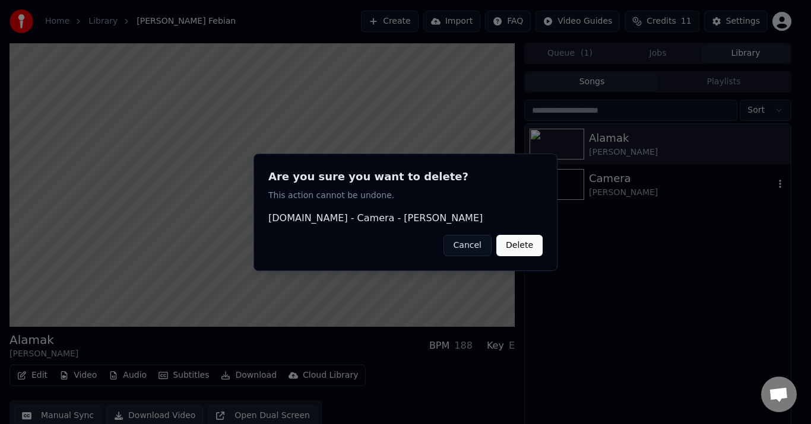
click at [515, 250] on button "Delete" at bounding box center [519, 244] width 46 height 21
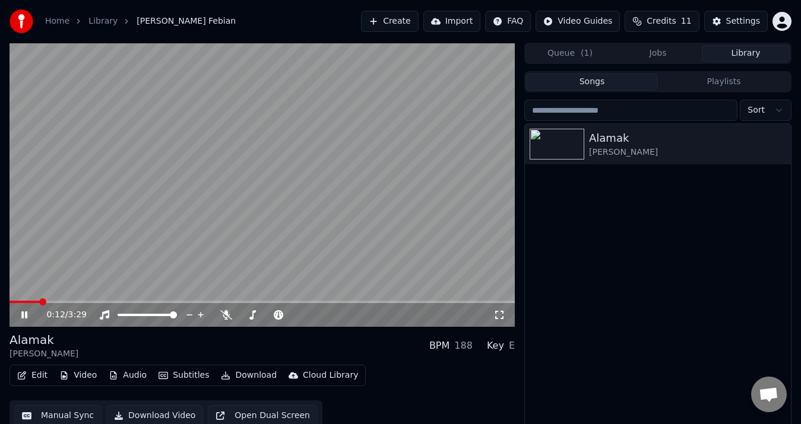
click at [21, 316] on icon at bounding box center [32, 314] width 27 height 9
click at [84, 380] on button "Video" at bounding box center [78, 375] width 47 height 17
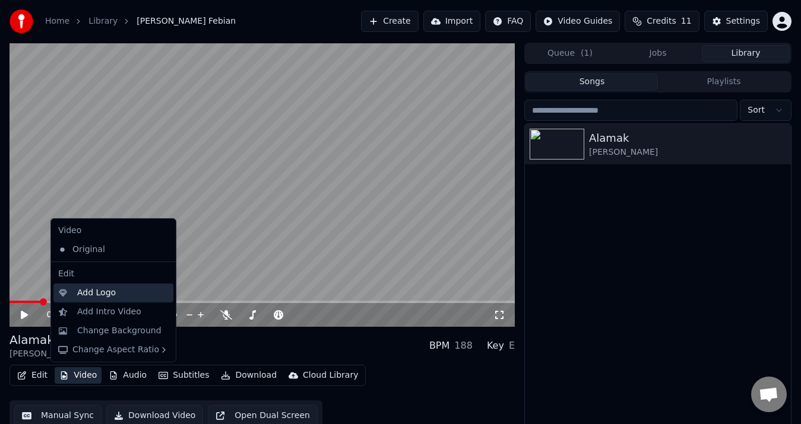
click at [101, 297] on div "Add Logo" at bounding box center [96, 293] width 39 height 12
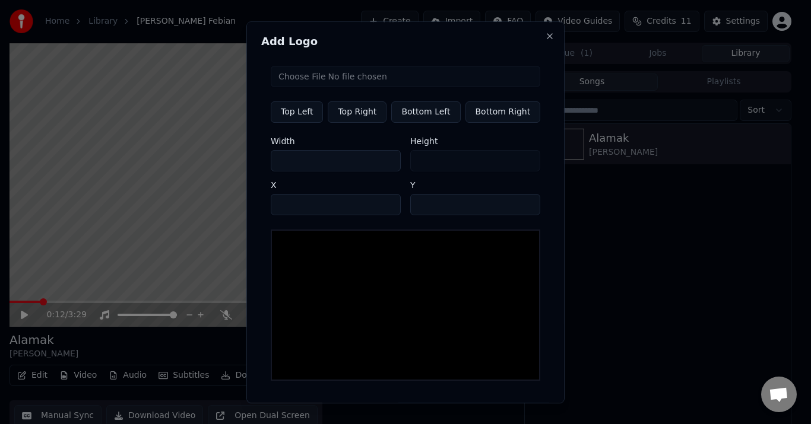
click at [544, 37] on div "Add Logo Top Left Top Right Bottom Left Bottom Right Width *** Height *** X ** …" at bounding box center [405, 212] width 318 height 382
click at [545, 36] on button "Close" at bounding box center [549, 35] width 9 height 9
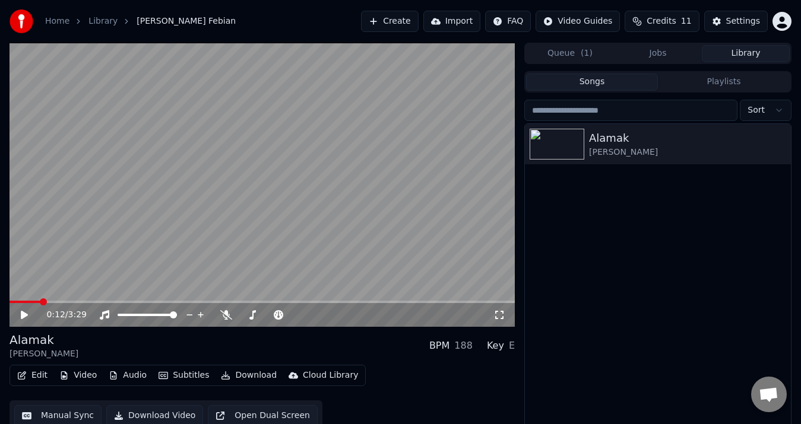
click at [36, 374] on button "Edit" at bounding box center [32, 375] width 40 height 17
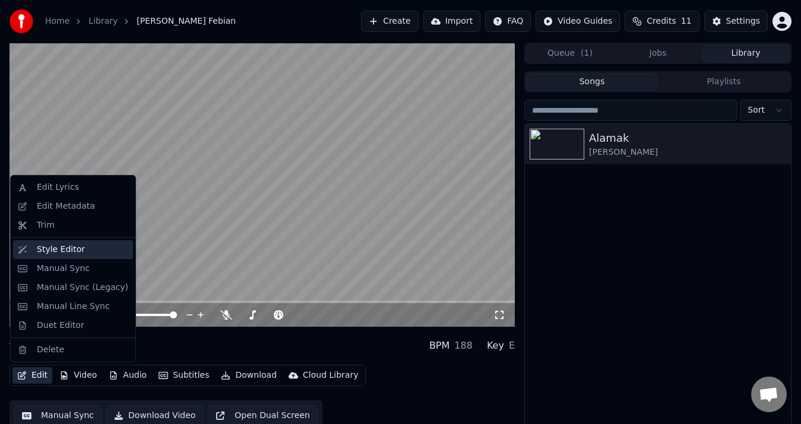
click at [96, 251] on div "Style Editor" at bounding box center [82, 250] width 91 height 12
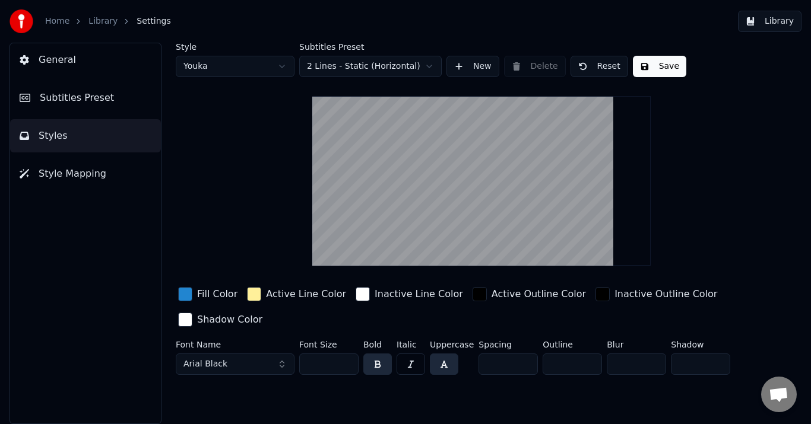
click at [69, 94] on span "Subtitles Preset" at bounding box center [77, 98] width 74 height 14
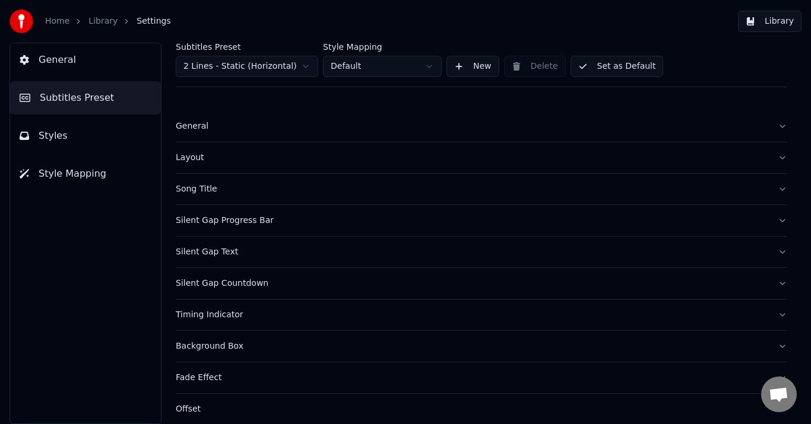
click at [197, 195] on button "Song Title" at bounding box center [481, 189] width 611 height 31
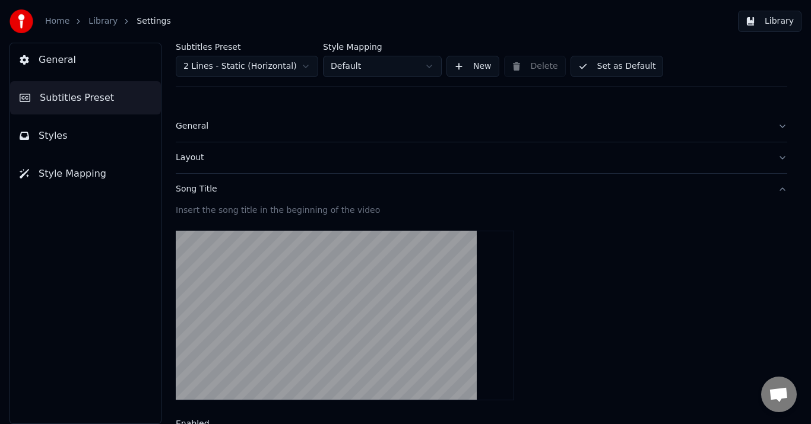
scroll to position [59, 0]
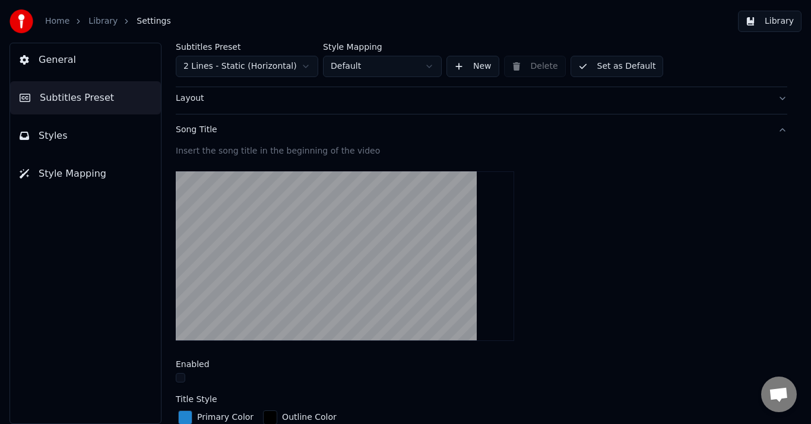
click at [194, 126] on div "Song Title" at bounding box center [472, 130] width 592 height 12
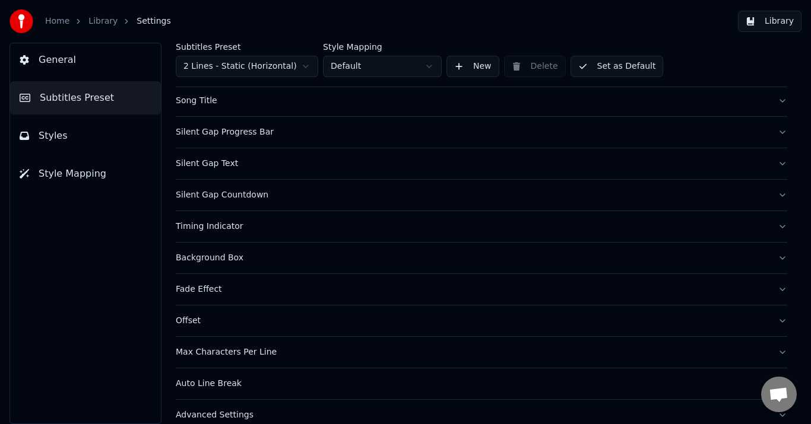
scroll to position [104, 0]
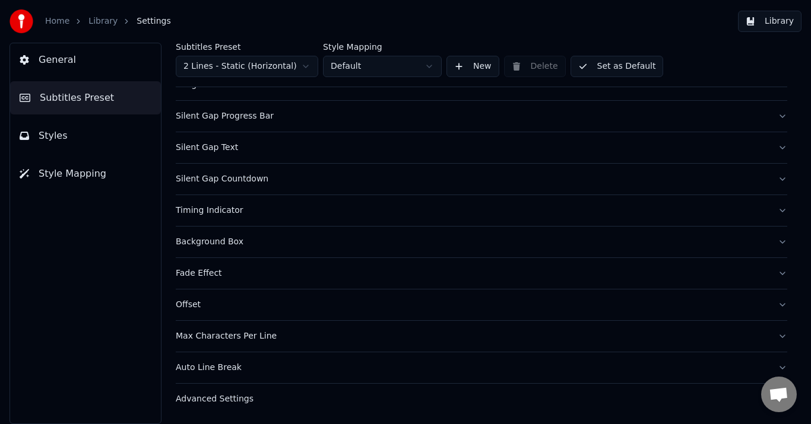
click at [210, 369] on div "Auto Line Break" at bounding box center [472, 368] width 592 height 12
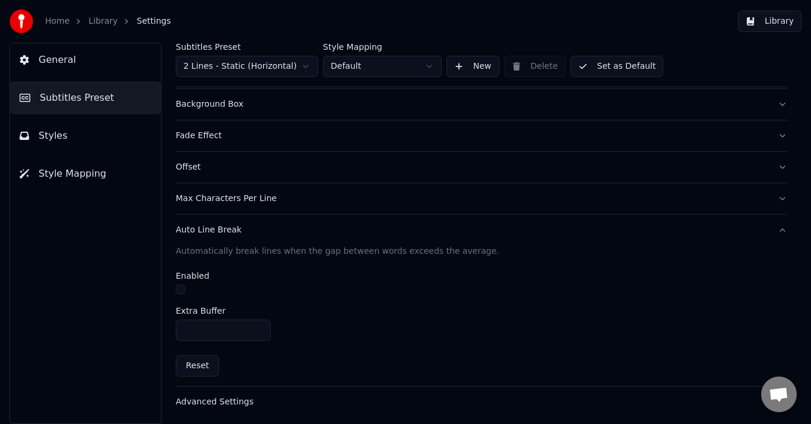
scroll to position [245, 0]
click at [208, 233] on div "Auto Line Break" at bounding box center [472, 228] width 592 height 12
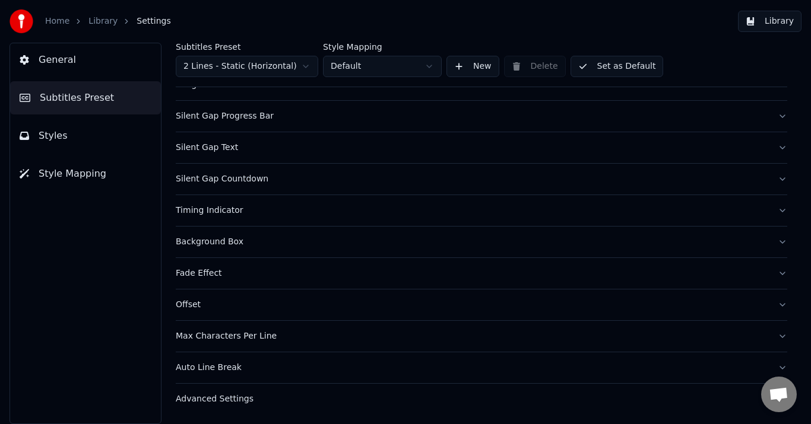
scroll to position [104, 0]
drag, startPoint x: 227, startPoint y: 399, endPoint x: 232, endPoint y: 392, distance: 8.1
click at [228, 399] on div "Advanced Settings" at bounding box center [472, 399] width 592 height 12
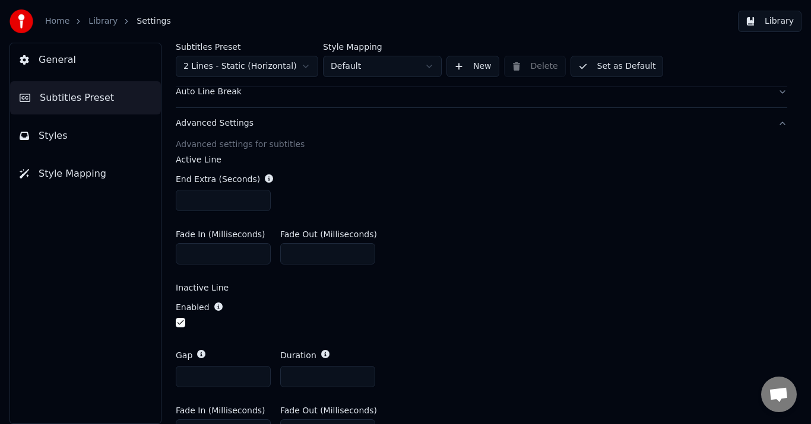
scroll to position [401, 0]
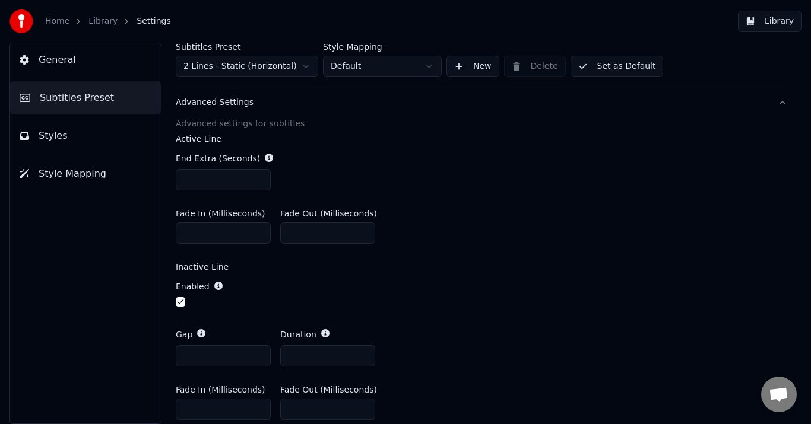
click at [181, 302] on button "button" at bounding box center [180, 301] width 9 height 9
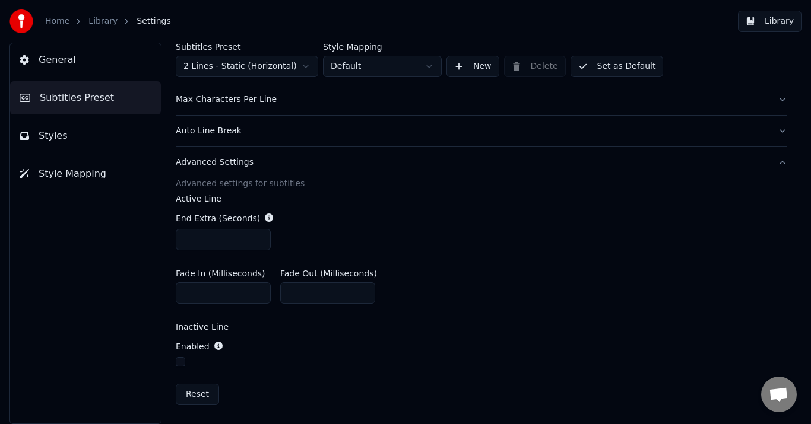
scroll to position [341, 0]
click at [217, 170] on button "Advanced Settings" at bounding box center [481, 163] width 611 height 31
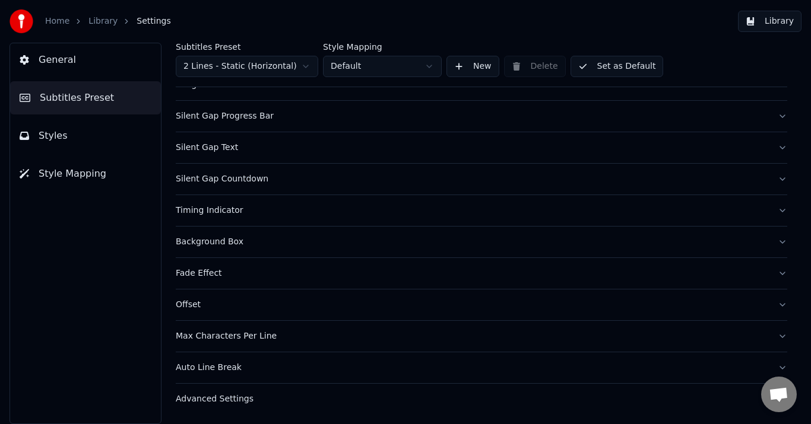
click at [780, 17] on button "Library" at bounding box center [770, 21] width 64 height 21
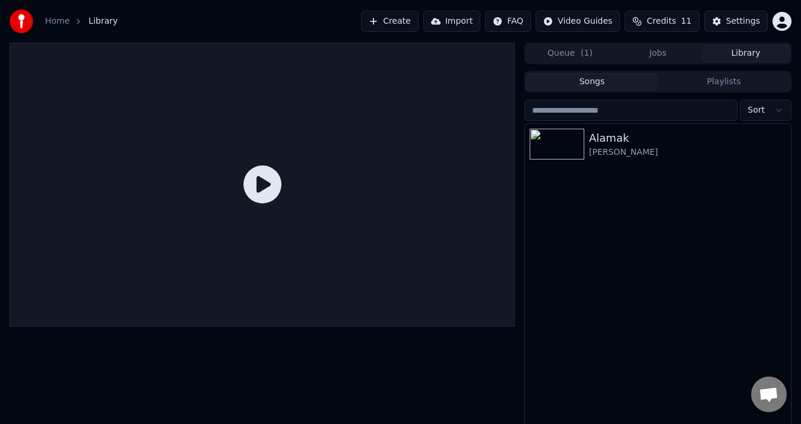
click at [264, 189] on icon at bounding box center [262, 185] width 38 height 38
click at [637, 155] on div "[PERSON_NAME]" at bounding box center [681, 153] width 185 height 12
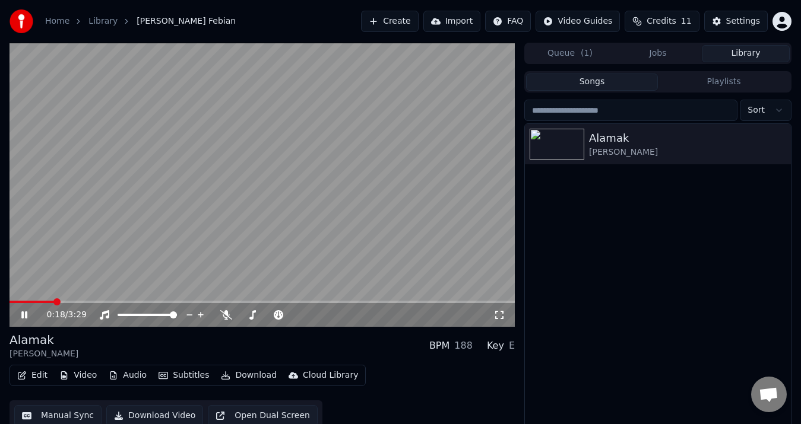
click at [27, 318] on icon at bounding box center [24, 315] width 6 height 7
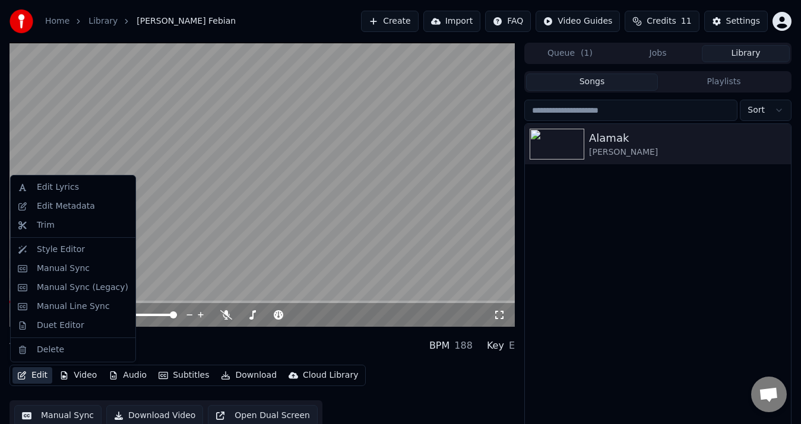
click at [37, 378] on button "Edit" at bounding box center [32, 375] width 40 height 17
click at [87, 253] on div "Style Editor" at bounding box center [82, 250] width 91 height 12
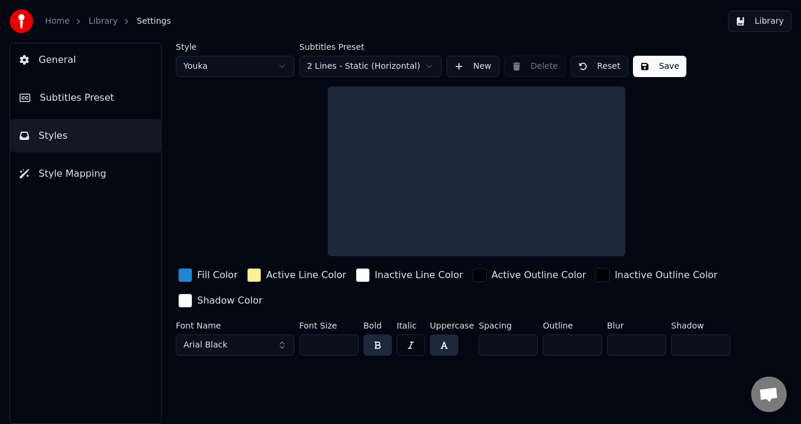
click at [87, 253] on div "General Subtitles Preset Styles Style Mapping" at bounding box center [85, 234] width 152 height 382
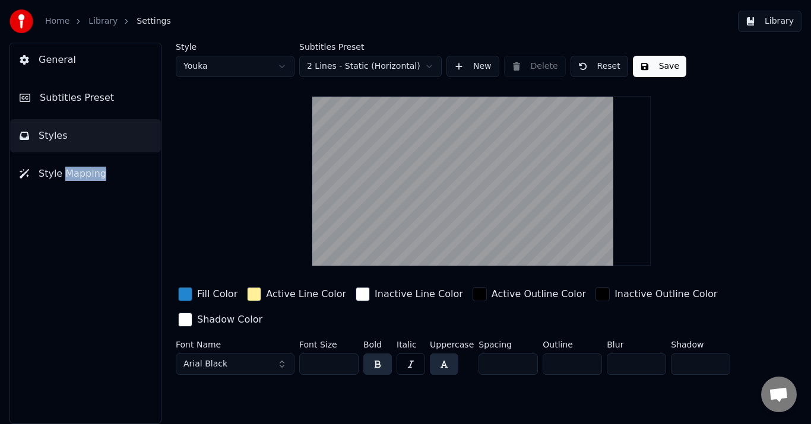
click at [78, 97] on span "Subtitles Preset" at bounding box center [77, 98] width 74 height 14
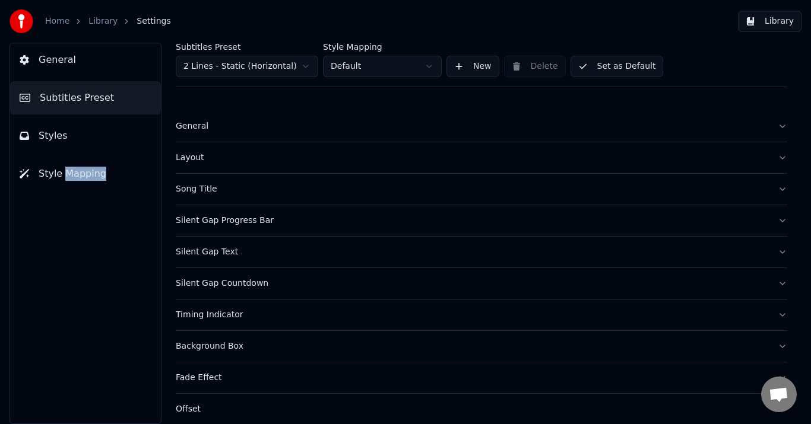
click at [621, 62] on button "Set as Default" at bounding box center [616, 66] width 93 height 21
click at [609, 65] on button "Done" at bounding box center [598, 66] width 56 height 21
click at [203, 192] on div "Song Title" at bounding box center [472, 189] width 592 height 12
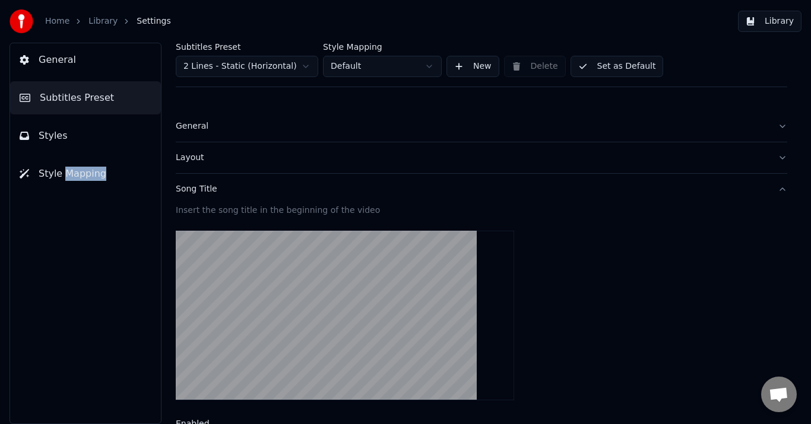
scroll to position [59, 0]
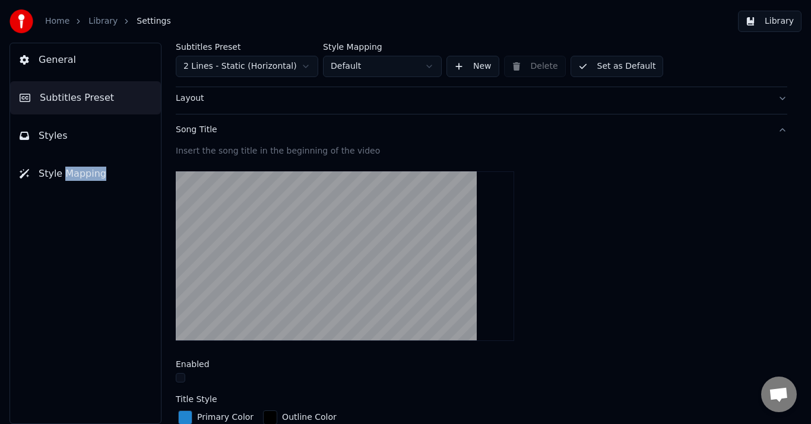
click at [195, 131] on div "Song Title" at bounding box center [472, 130] width 592 height 12
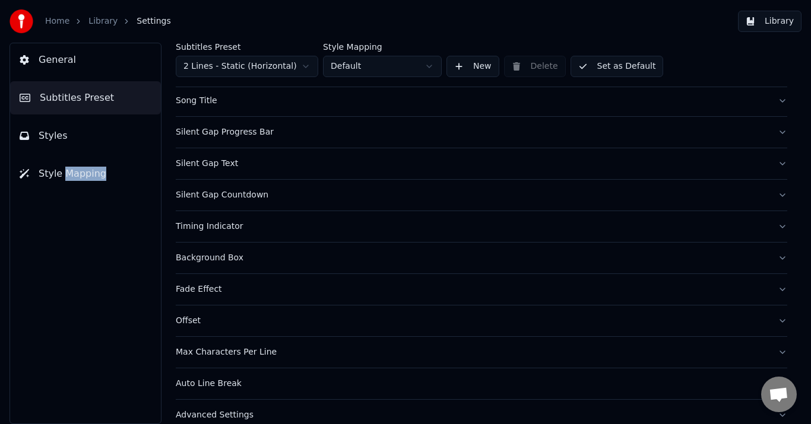
scroll to position [104, 0]
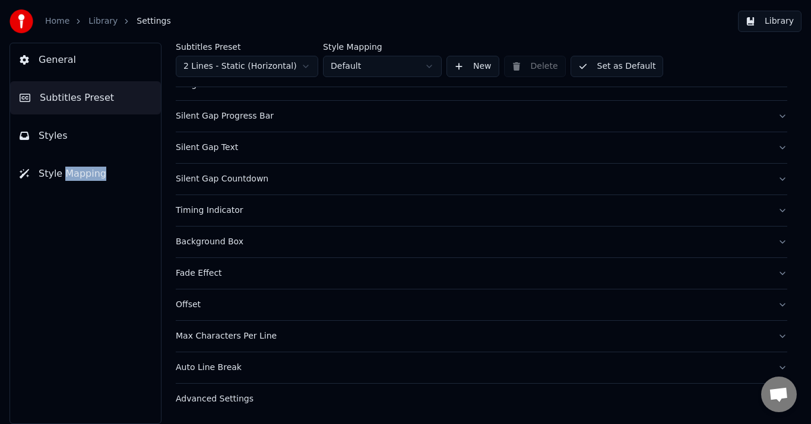
click at [223, 372] on div "Auto Line Break" at bounding box center [472, 368] width 592 height 12
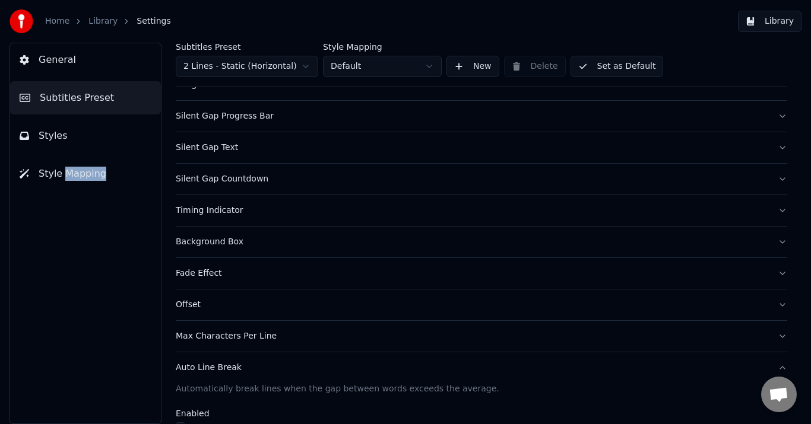
scroll to position [223, 0]
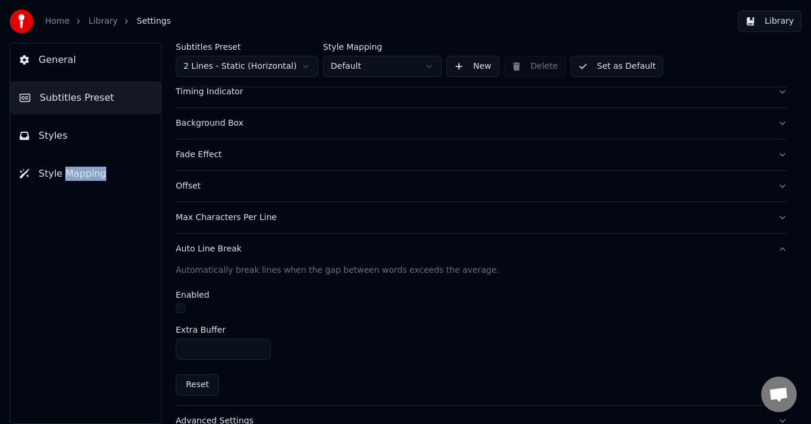
click at [182, 311] on button "button" at bounding box center [180, 308] width 9 height 9
click at [209, 250] on div "Auto Line Break" at bounding box center [472, 249] width 592 height 12
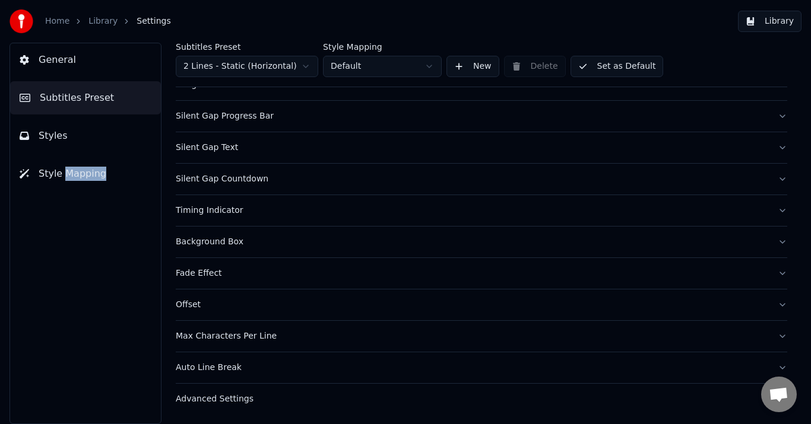
click at [221, 392] on button "Advanced Settings" at bounding box center [481, 399] width 611 height 31
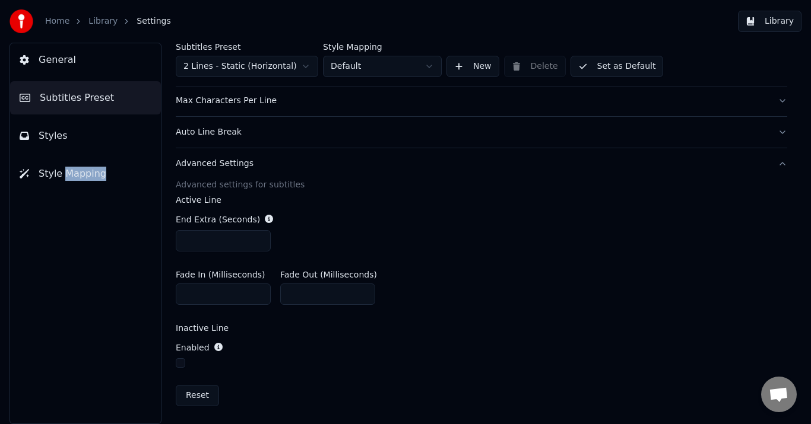
scroll to position [341, 0]
click at [183, 364] on button "button" at bounding box center [180, 362] width 9 height 9
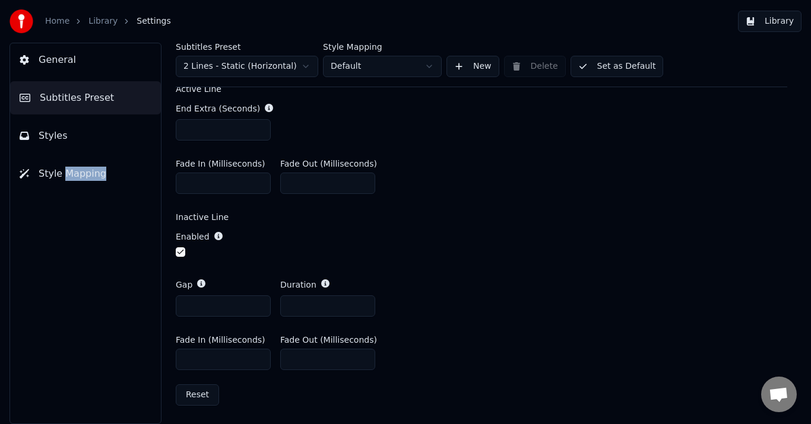
scroll to position [273, 0]
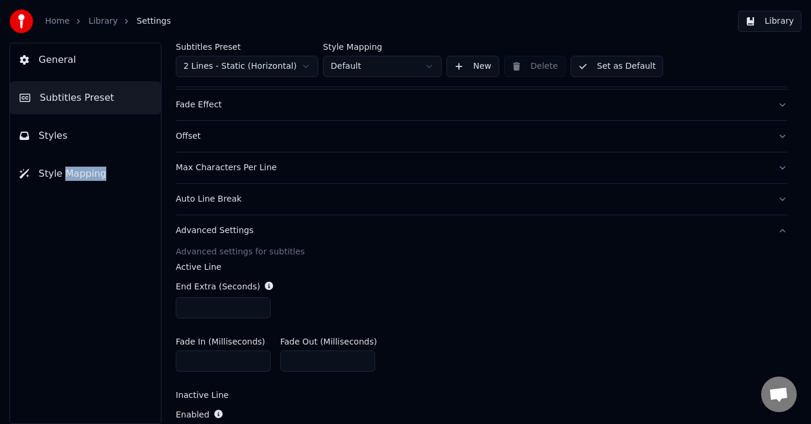
click at [208, 234] on div "Advanced Settings" at bounding box center [472, 231] width 592 height 12
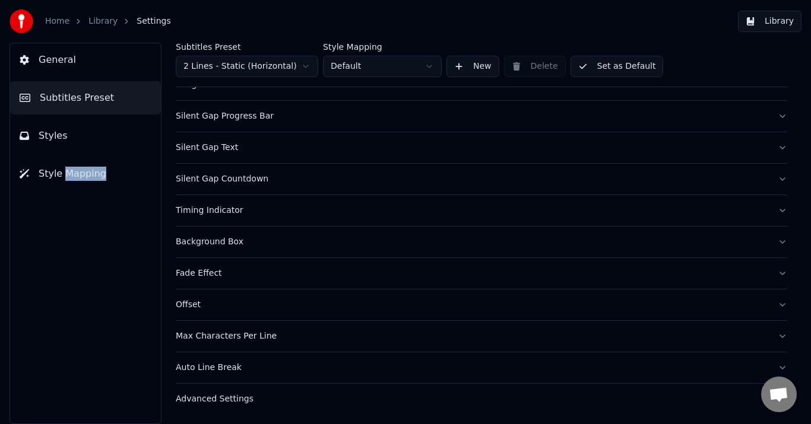
scroll to position [104, 0]
click at [197, 215] on div "Timing Indicator" at bounding box center [472, 211] width 592 height 12
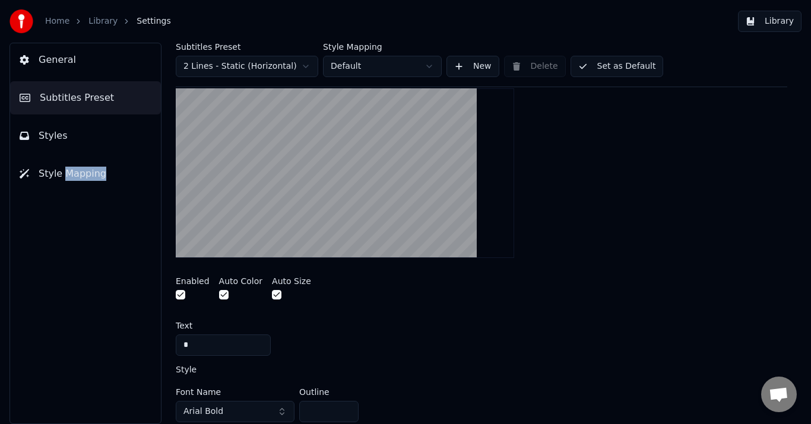
scroll to position [282, 0]
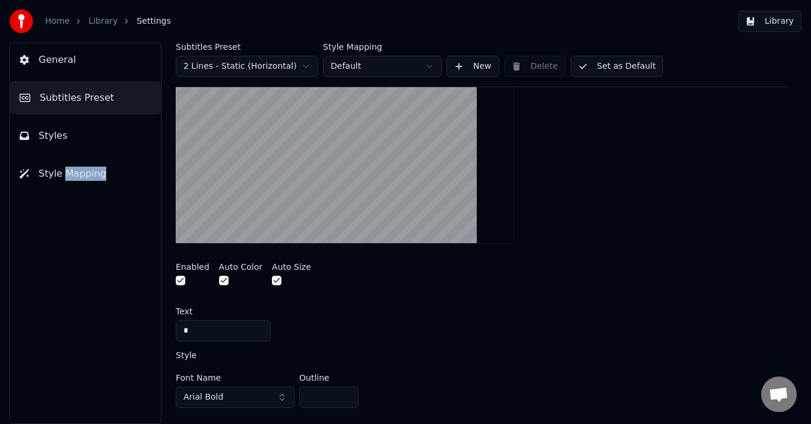
click at [180, 280] on button "button" at bounding box center [180, 280] width 9 height 9
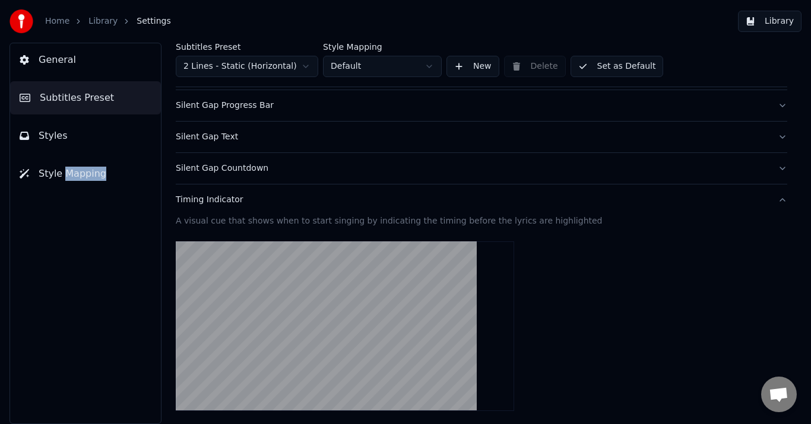
scroll to position [0, 0]
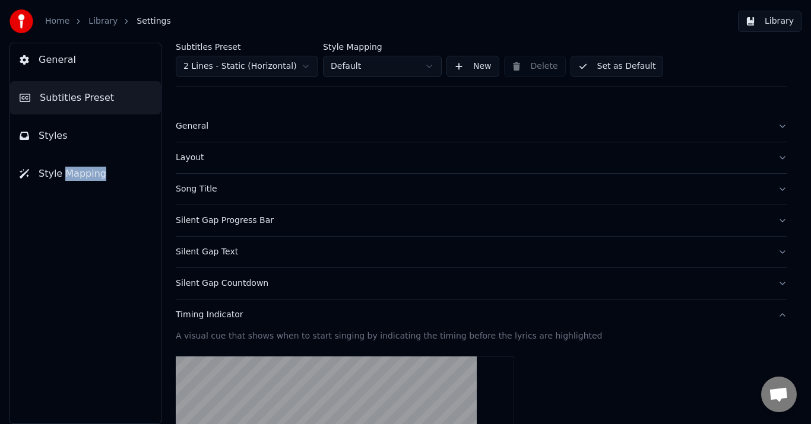
click at [214, 313] on div "Timing Indicator" at bounding box center [472, 315] width 592 height 12
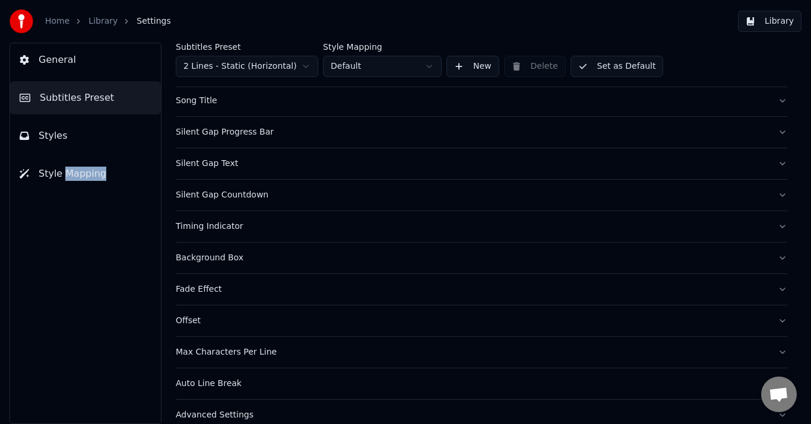
scroll to position [104, 0]
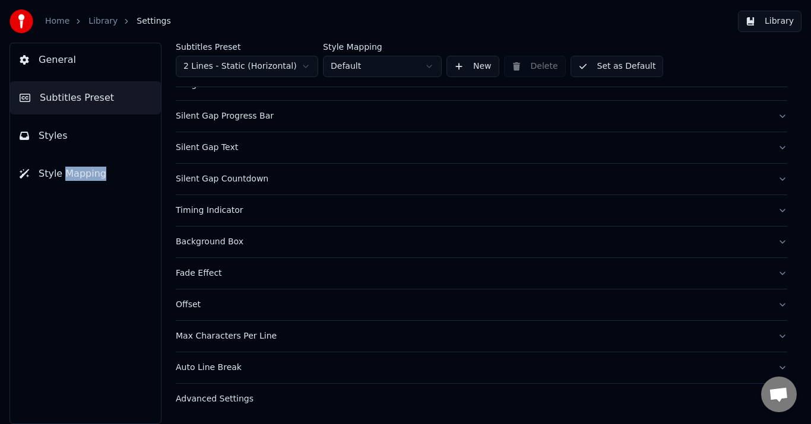
click at [205, 371] on div "Auto Line Break" at bounding box center [472, 368] width 592 height 12
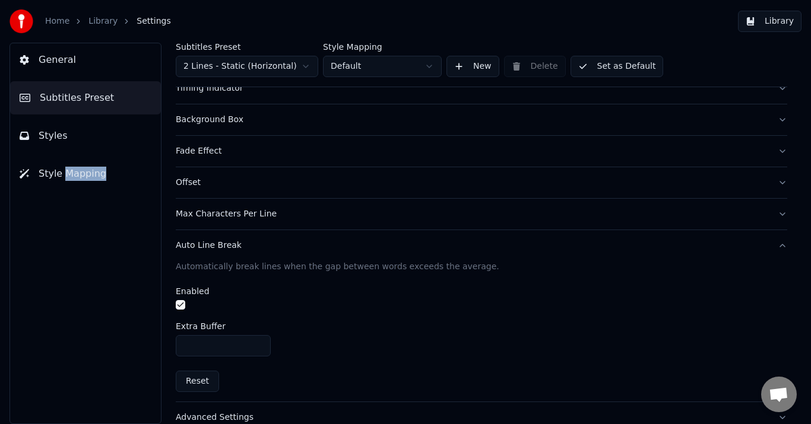
scroll to position [245, 0]
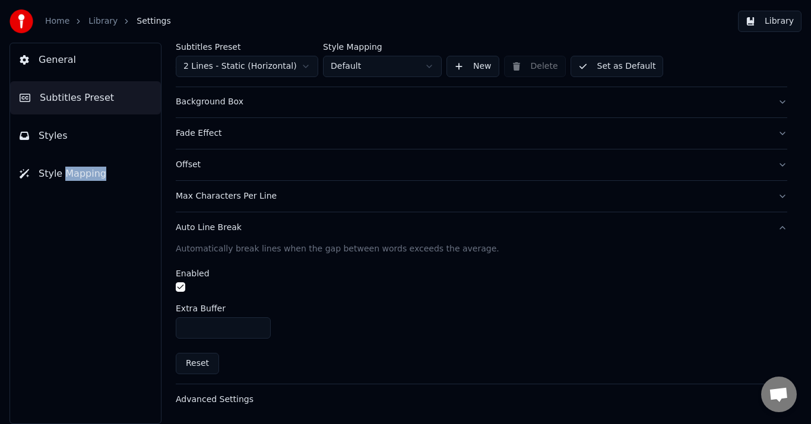
click at [228, 239] on button "Auto Line Break" at bounding box center [481, 227] width 611 height 31
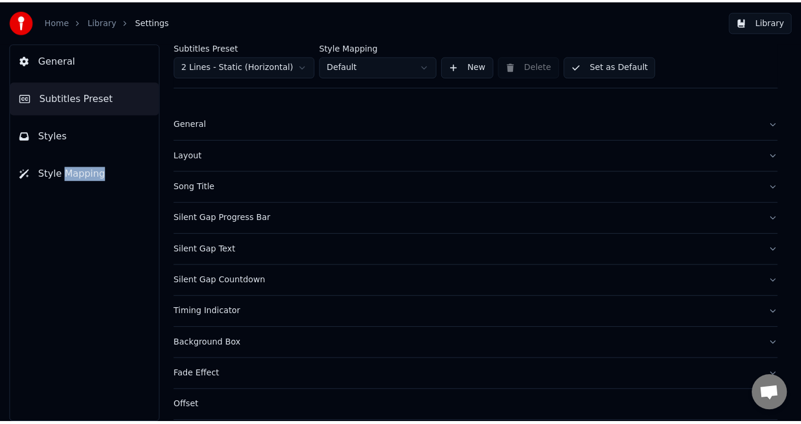
scroll to position [0, 0]
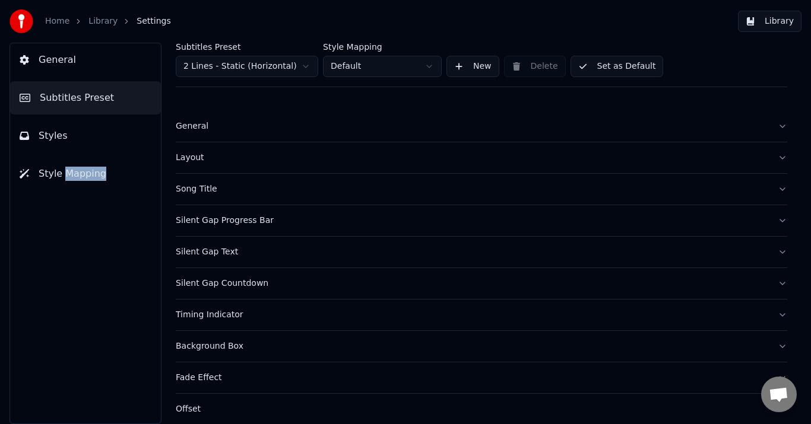
click at [780, 24] on button "Library" at bounding box center [770, 21] width 64 height 21
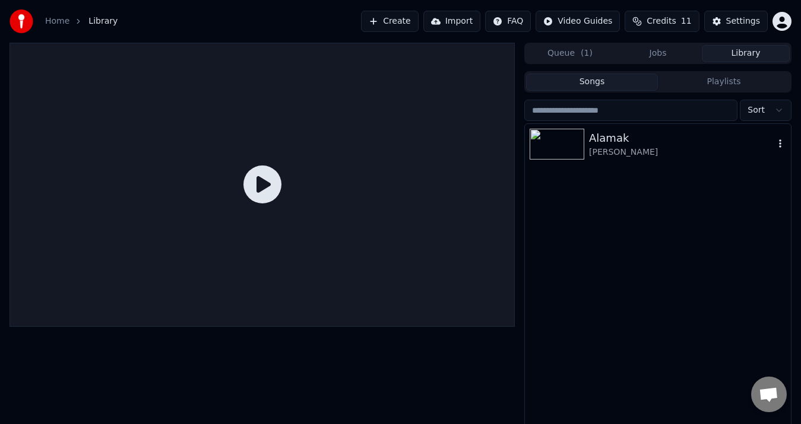
click at [623, 159] on div "[PERSON_NAME]" at bounding box center [658, 144] width 266 height 40
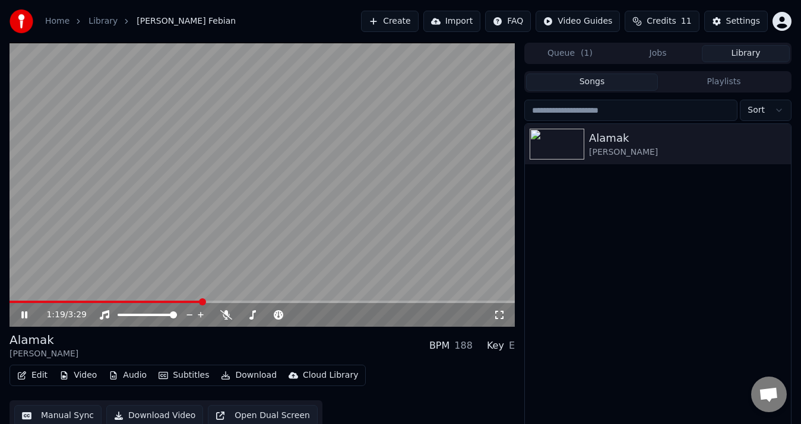
click at [23, 313] on icon at bounding box center [24, 315] width 6 height 7
click at [43, 379] on button "Edit" at bounding box center [32, 375] width 40 height 17
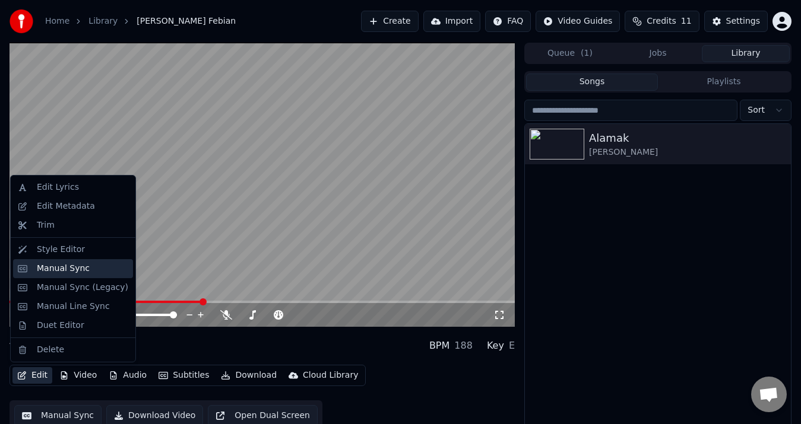
click at [62, 274] on div "Manual Sync" at bounding box center [63, 269] width 53 height 12
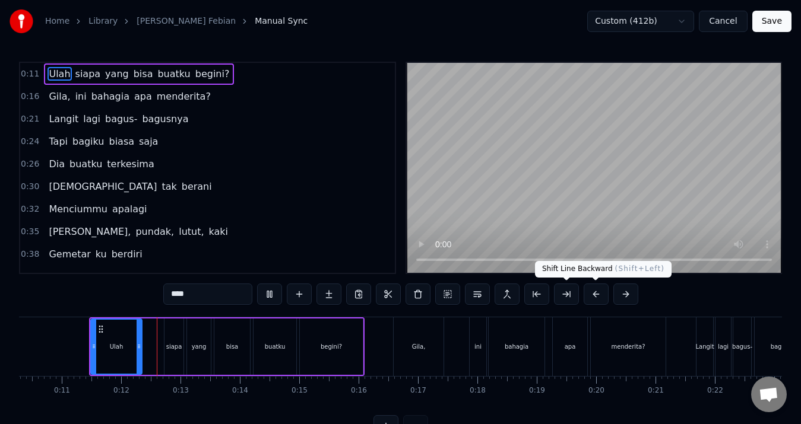
scroll to position [0, 656]
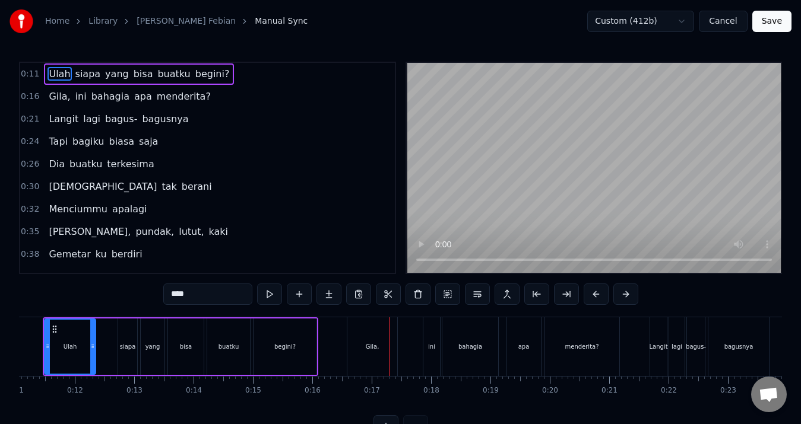
click at [685, 24] on html "Home Library [PERSON_NAME] Febian Manual Sync Custom (412b) Cancel Save 0:11 Ul…" at bounding box center [400, 228] width 801 height 456
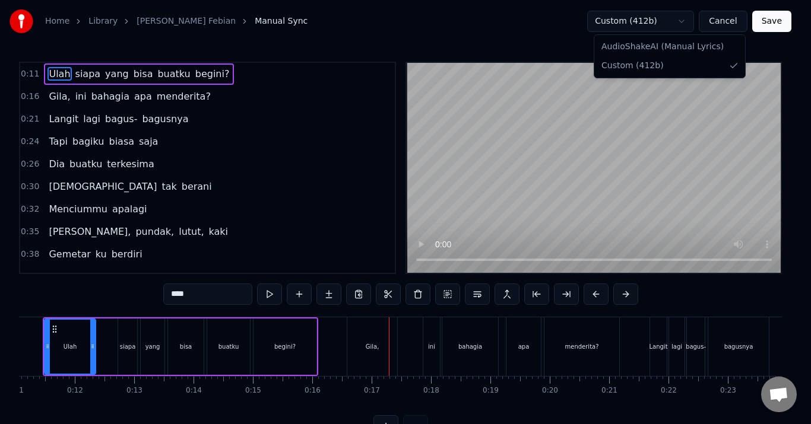
click at [683, 20] on html "Home Library [PERSON_NAME] Febian Manual Sync Custom (412b) Cancel Save 0:11 Ul…" at bounding box center [405, 228] width 811 height 456
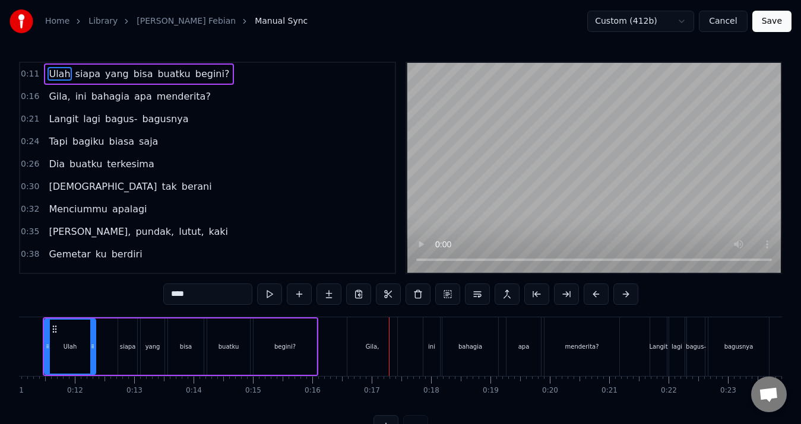
click at [765, 16] on button "Save" at bounding box center [771, 21] width 39 height 21
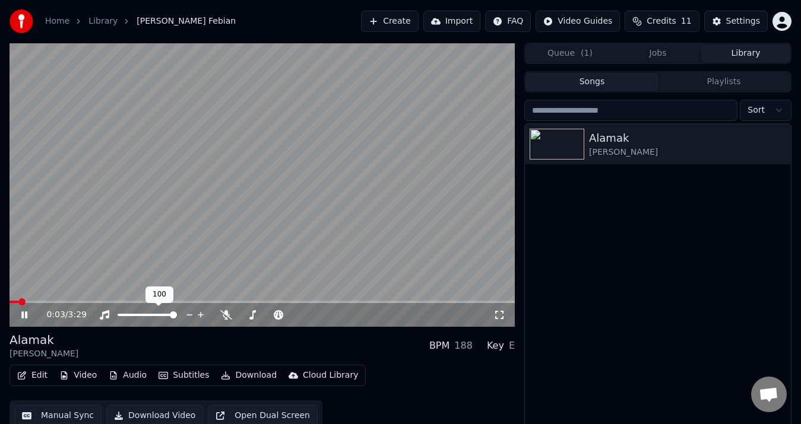
click at [177, 318] on span at bounding box center [173, 315] width 7 height 7
click at [200, 316] on icon at bounding box center [200, 315] width 11 height 12
click at [227, 318] on icon at bounding box center [226, 314] width 12 height 9
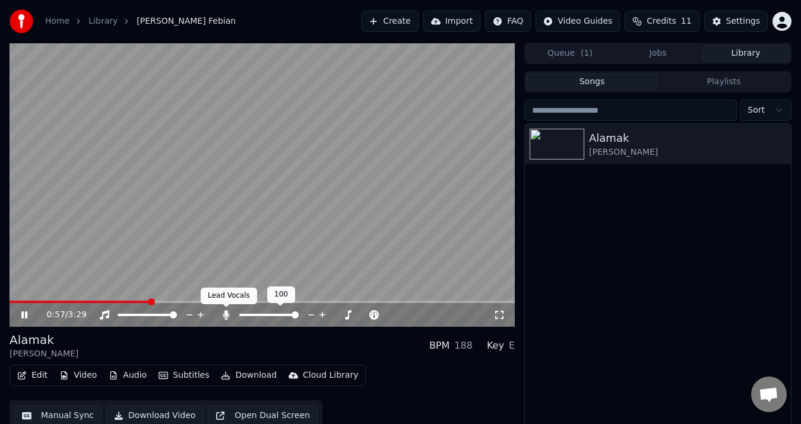
click at [227, 317] on icon at bounding box center [226, 314] width 12 height 9
click at [23, 313] on icon at bounding box center [24, 315] width 6 height 7
click at [77, 375] on button "Video" at bounding box center [78, 375] width 47 height 17
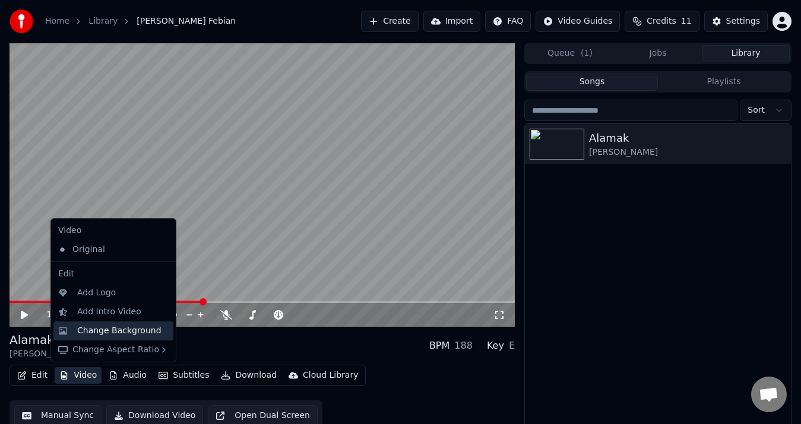
click at [125, 327] on div "Change Background" at bounding box center [119, 331] width 84 height 12
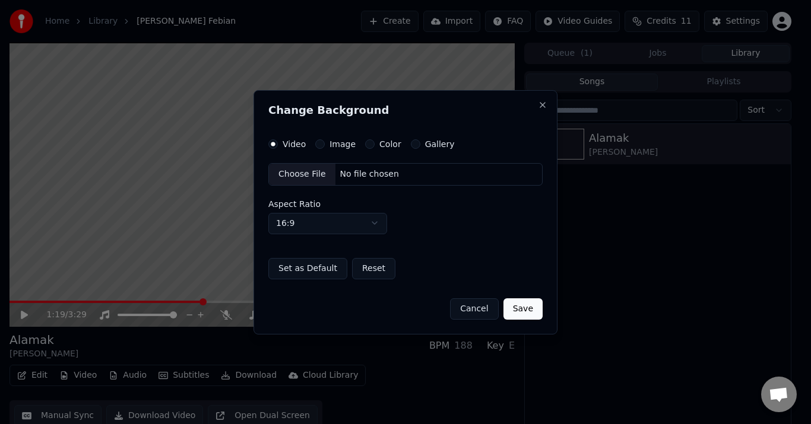
click at [317, 172] on div "Choose File" at bounding box center [302, 174] width 66 height 21
click at [529, 311] on button "Save" at bounding box center [522, 308] width 39 height 21
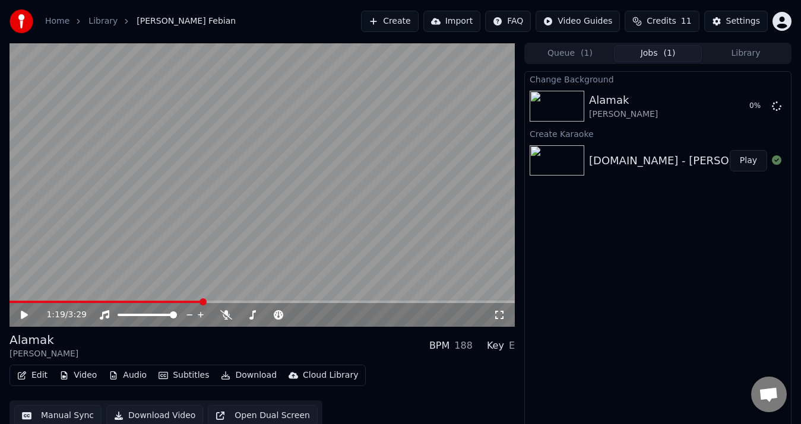
click at [24, 317] on icon at bounding box center [24, 315] width 7 height 8
click at [24, 318] on icon at bounding box center [24, 315] width 6 height 7
click at [28, 316] on icon at bounding box center [32, 314] width 27 height 9
click at [82, 375] on button "Video" at bounding box center [78, 375] width 47 height 17
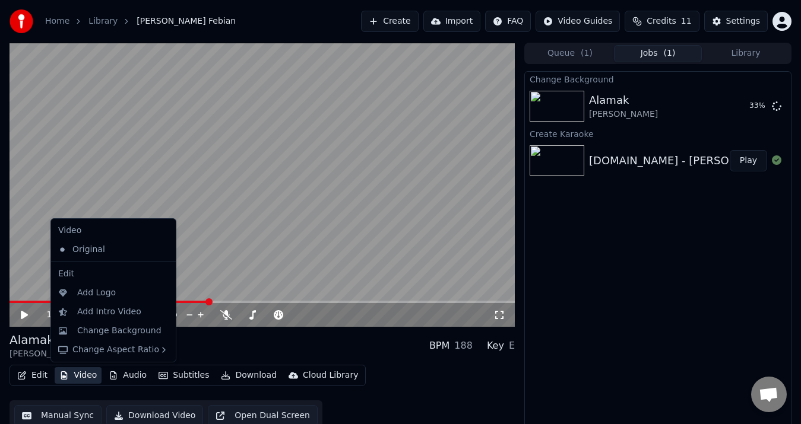
click at [379, 353] on div "[PERSON_NAME] Febian BPM 188 Key E" at bounding box center [261, 346] width 505 height 28
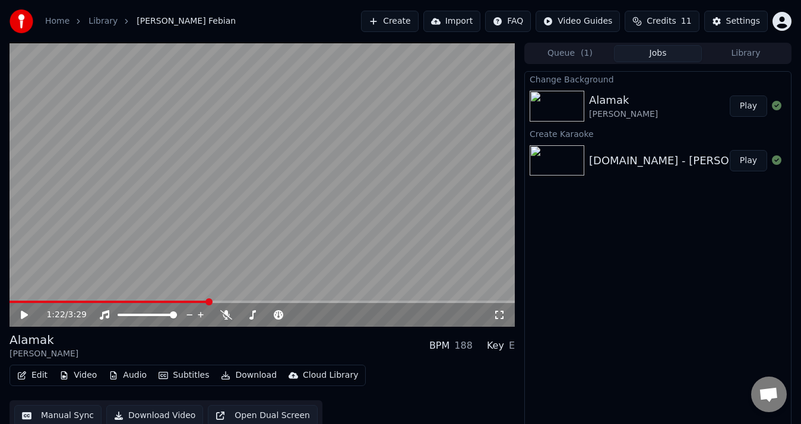
click at [753, 103] on button "Play" at bounding box center [747, 106] width 37 height 21
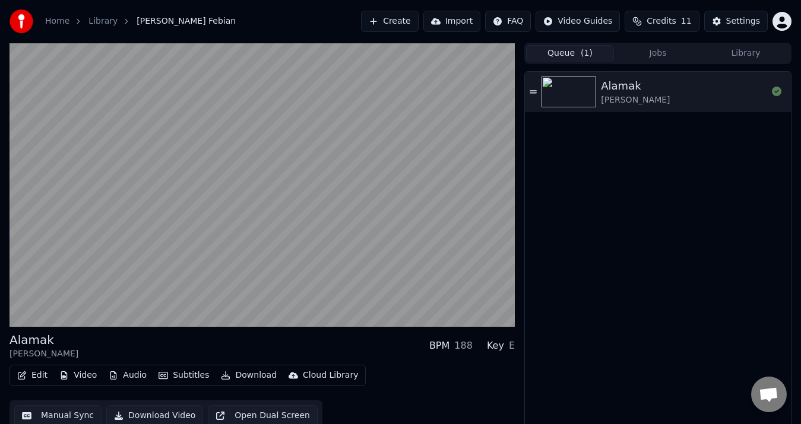
click at [576, 52] on button "Queue ( 1 )" at bounding box center [570, 53] width 88 height 17
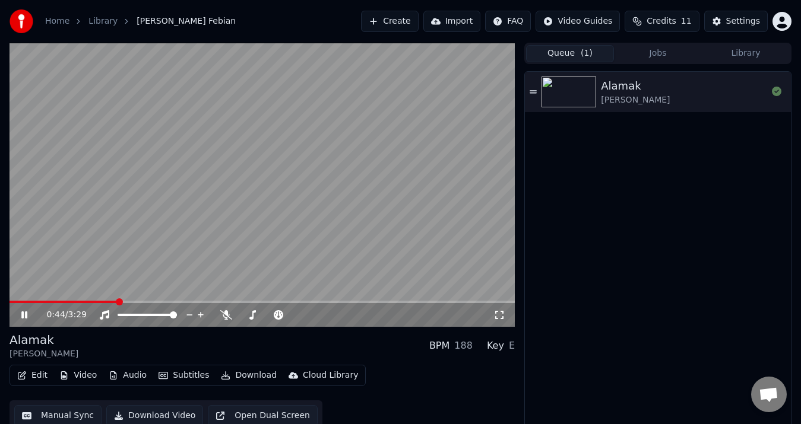
click at [26, 313] on icon at bounding box center [24, 315] width 6 height 7
click at [23, 320] on div "0:44 / 3:29" at bounding box center [262, 315] width 496 height 12
click at [23, 316] on icon at bounding box center [24, 315] width 7 height 8
click at [22, 318] on icon at bounding box center [24, 315] width 6 height 7
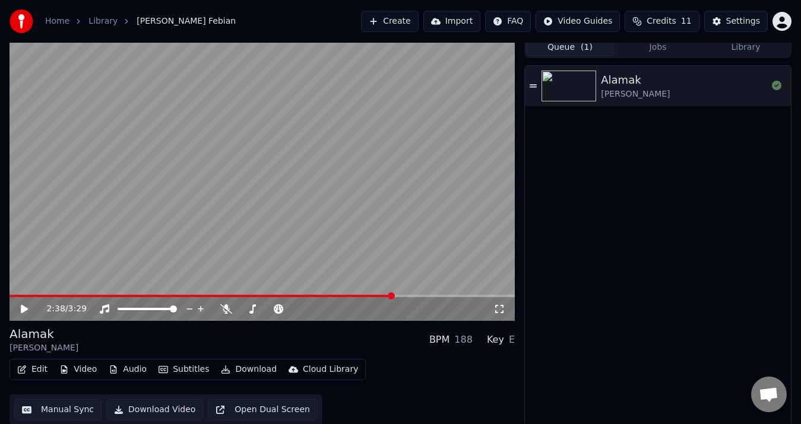
scroll to position [8, 0]
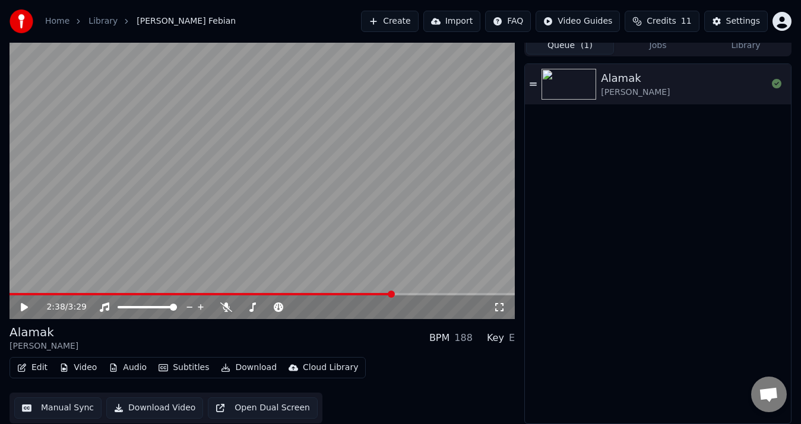
click at [264, 405] on button "Open Dual Screen" at bounding box center [263, 408] width 110 height 21
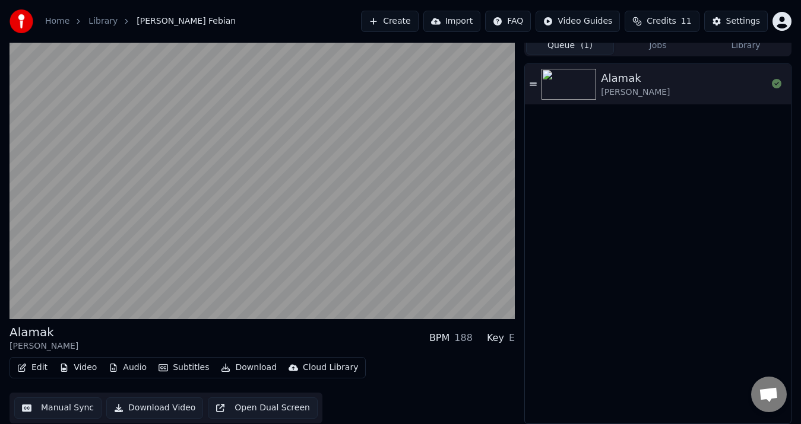
click at [674, 16] on span "Credits" at bounding box center [660, 21] width 29 height 12
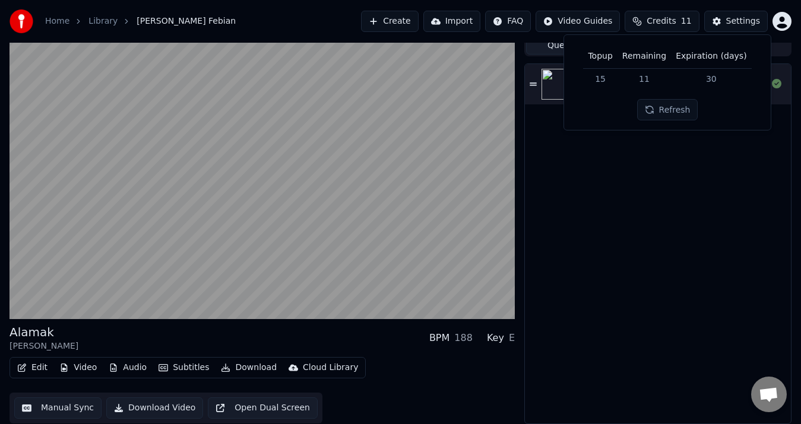
click at [682, 109] on button "Refresh" at bounding box center [667, 109] width 61 height 21
click at [617, 64] on th "Topup" at bounding box center [600, 57] width 34 height 24
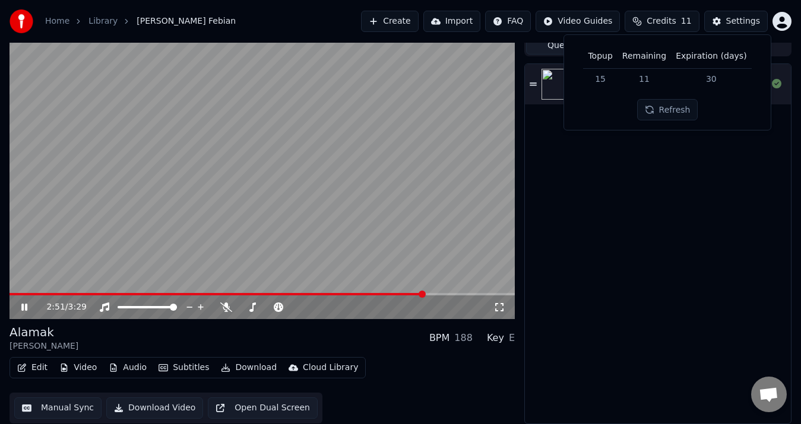
click at [28, 312] on icon at bounding box center [32, 307] width 27 height 9
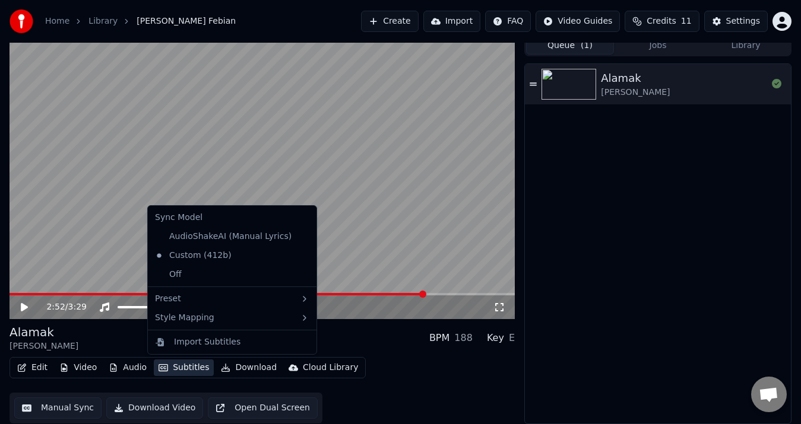
click at [185, 370] on button "Subtitles" at bounding box center [184, 368] width 60 height 17
click at [434, 389] on div "Edit Video Audio Subtitles Download Cloud Library Manual Sync Download Video Op…" at bounding box center [261, 390] width 505 height 66
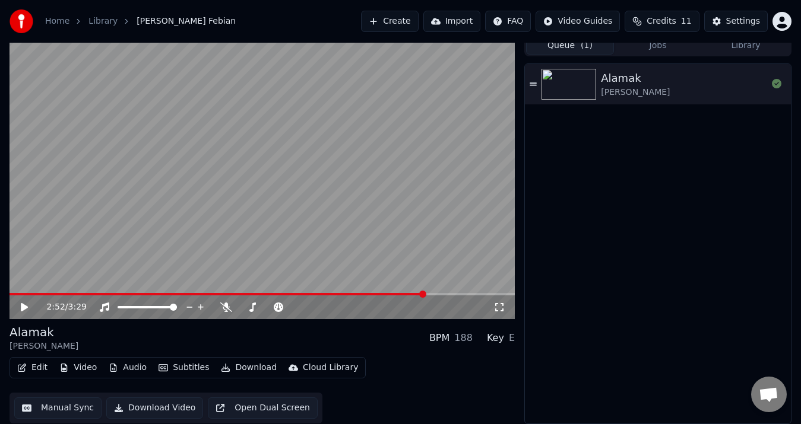
click at [178, 368] on button "Subtitles" at bounding box center [184, 368] width 60 height 17
click at [187, 368] on button "Subtitles" at bounding box center [184, 368] width 60 height 17
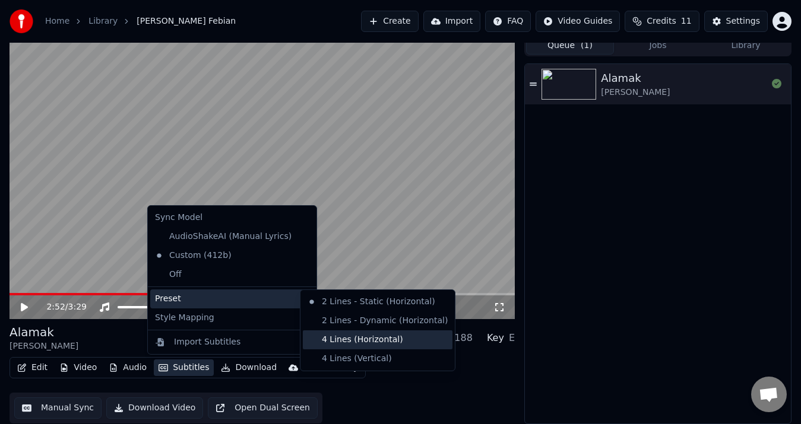
click at [367, 339] on div "4 Lines (Horizontal)" at bounding box center [378, 340] width 150 height 19
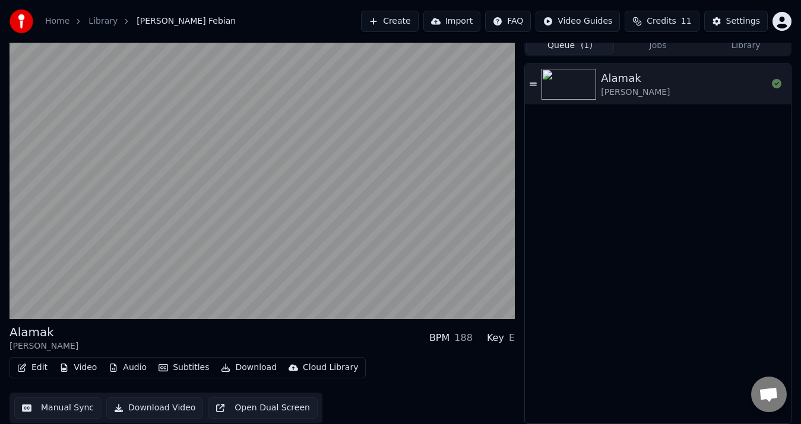
click at [183, 370] on button "Subtitles" at bounding box center [184, 368] width 60 height 17
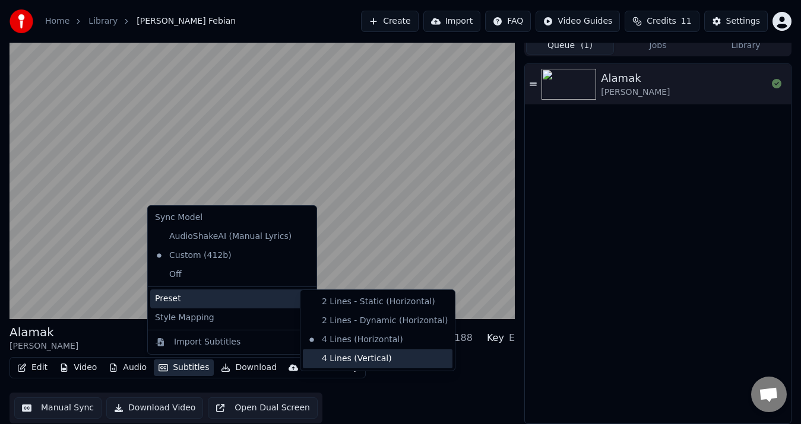
click at [392, 354] on div "4 Lines (Vertical)" at bounding box center [378, 359] width 150 height 19
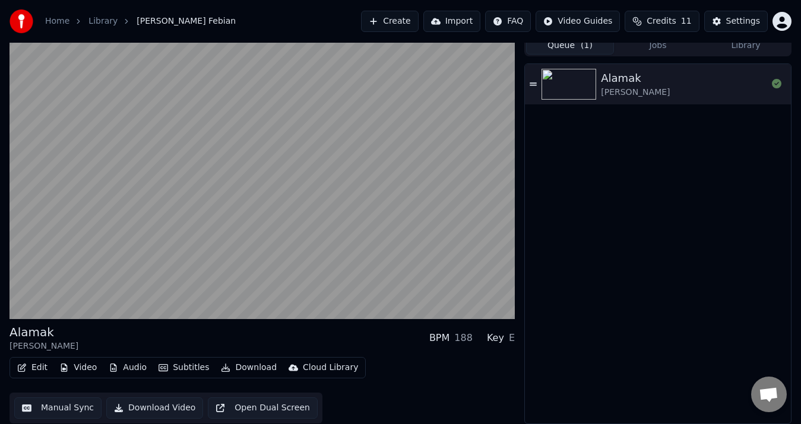
click at [189, 367] on button "Subtitles" at bounding box center [184, 368] width 60 height 17
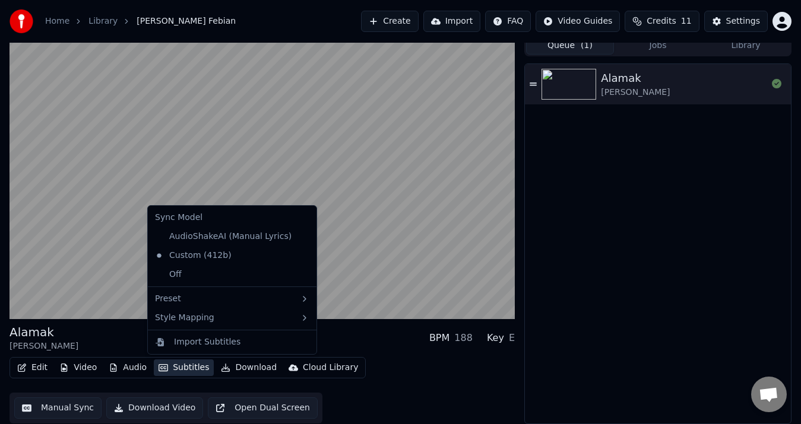
click at [197, 369] on button "Subtitles" at bounding box center [184, 368] width 60 height 17
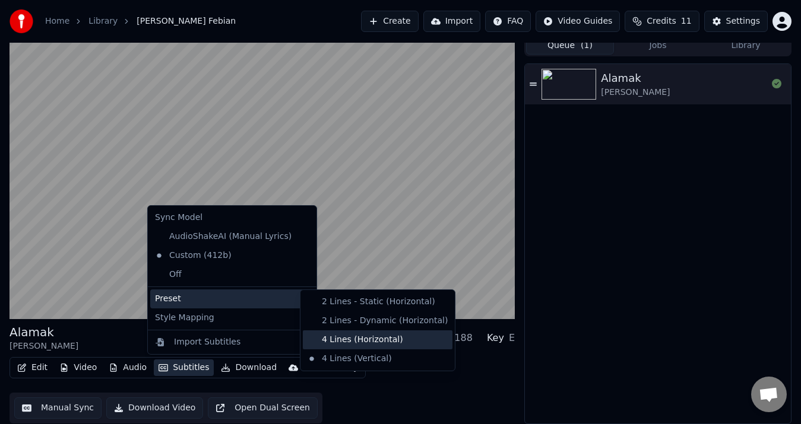
click at [387, 332] on div "4 Lines (Horizontal)" at bounding box center [378, 340] width 150 height 19
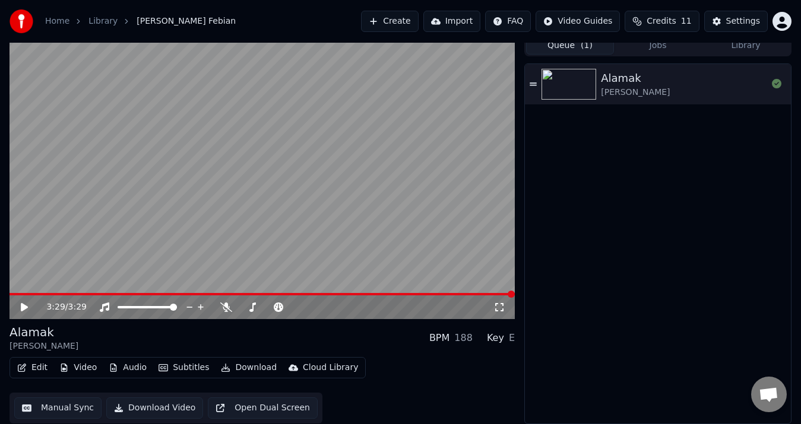
click at [91, 367] on button "Video" at bounding box center [78, 368] width 47 height 17
click at [755, 291] on div "[PERSON_NAME]" at bounding box center [658, 244] width 266 height 360
